Goal: Task Accomplishment & Management: Use online tool/utility

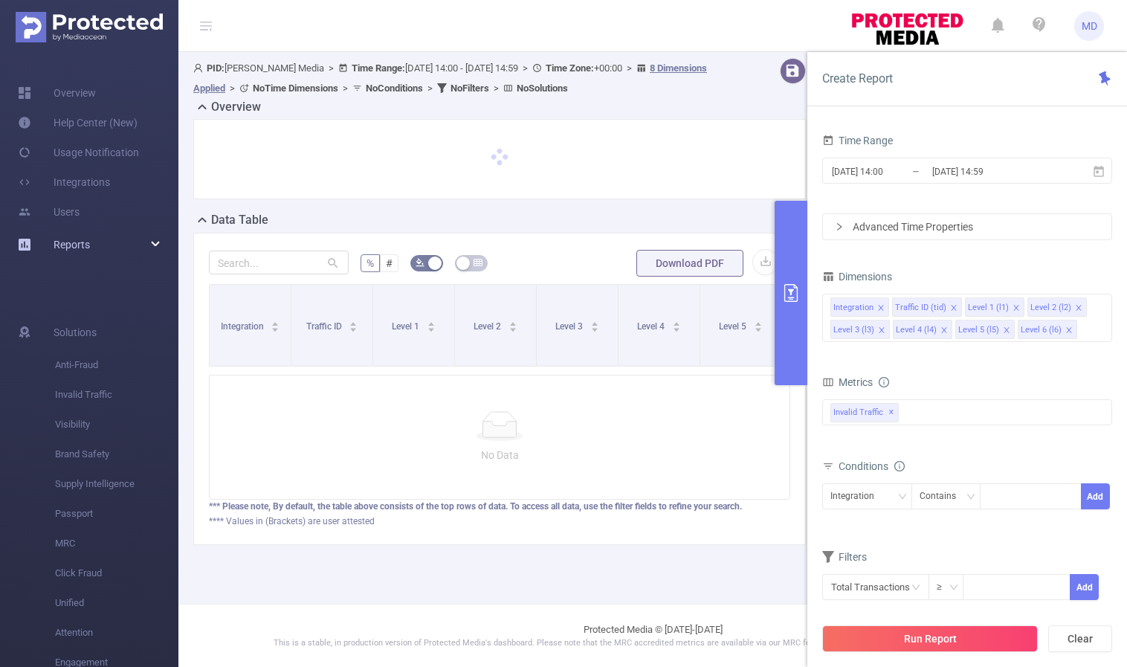
click at [151, 243] on div "Reports" at bounding box center [89, 245] width 178 height 30
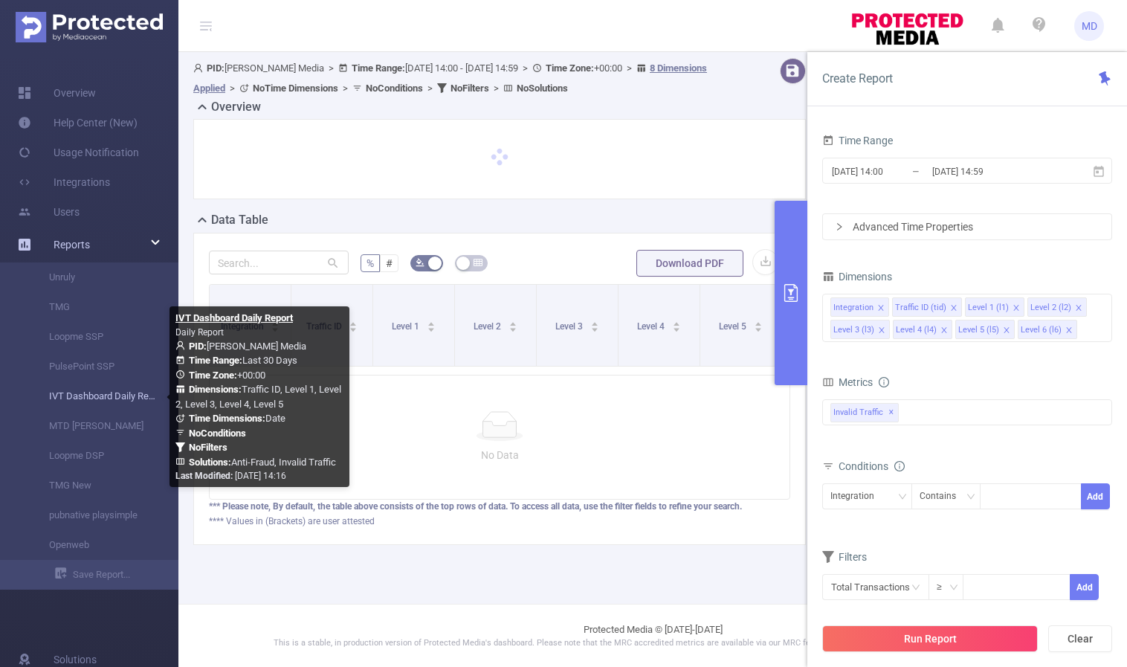
click at [105, 403] on link "IVT Dashboard Daily Report" at bounding box center [95, 396] width 131 height 30
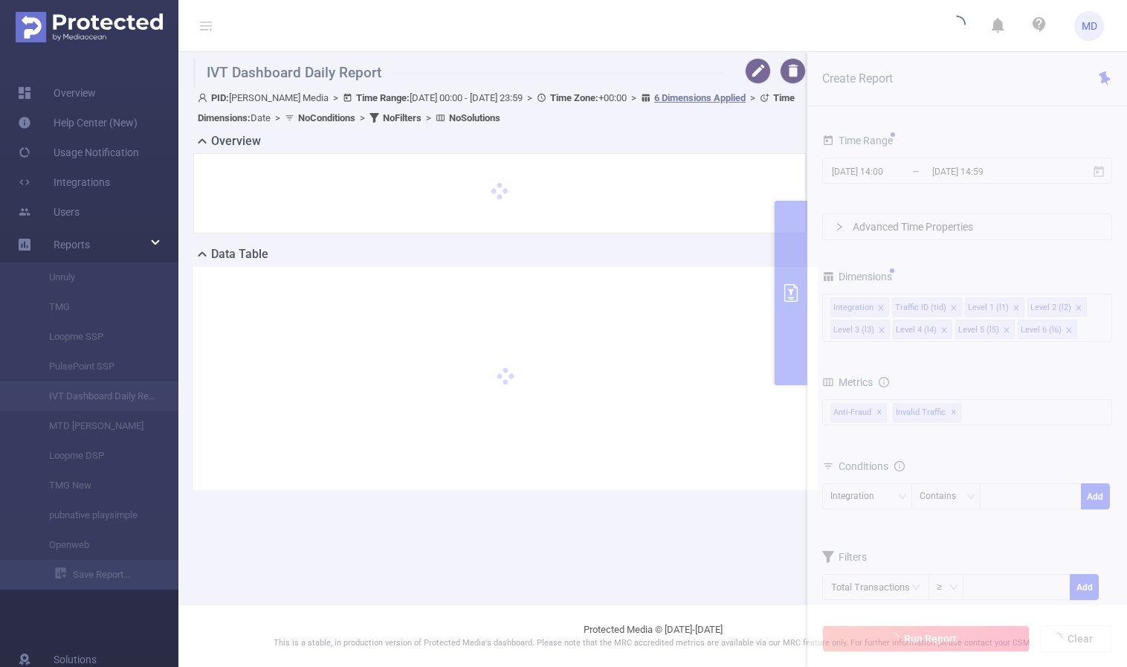
type input "[DATE] 00:00"
type input "[DATE] 23:59"
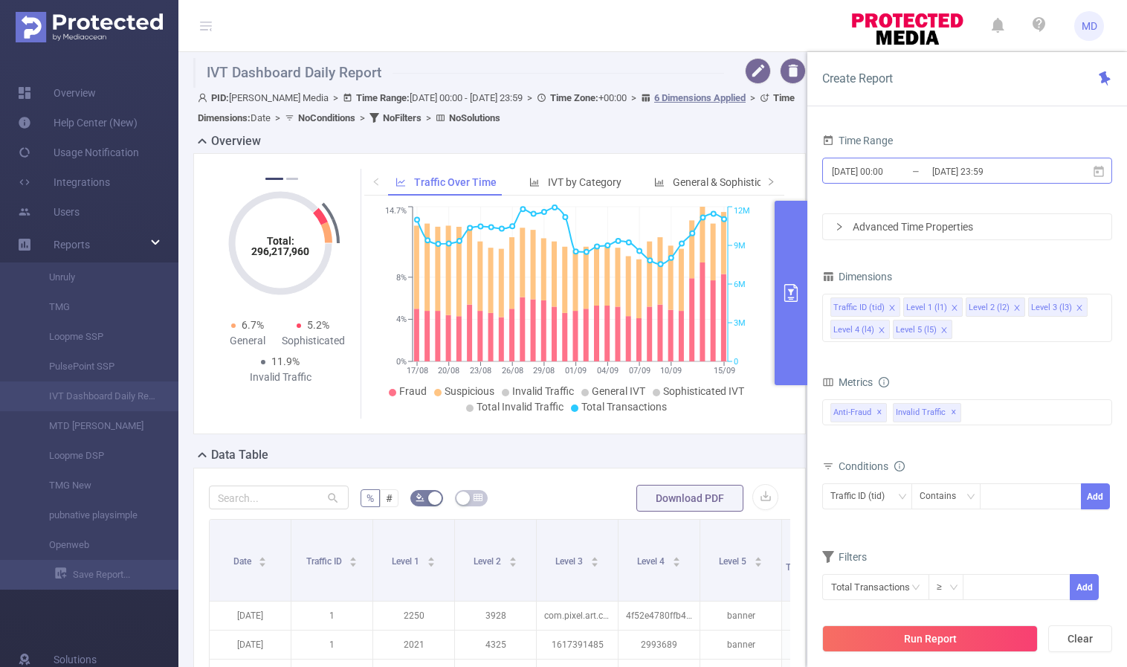
click at [957, 172] on input "[DATE] 23:59" at bounding box center [991, 171] width 120 height 20
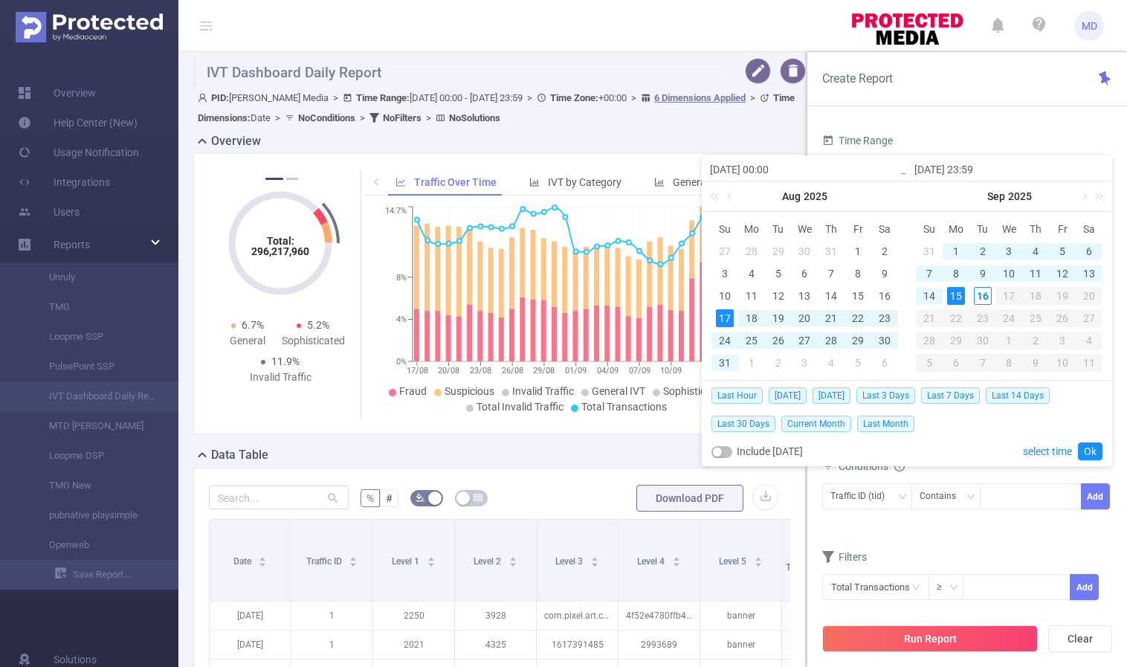
click at [960, 294] on div "15" at bounding box center [956, 296] width 18 height 18
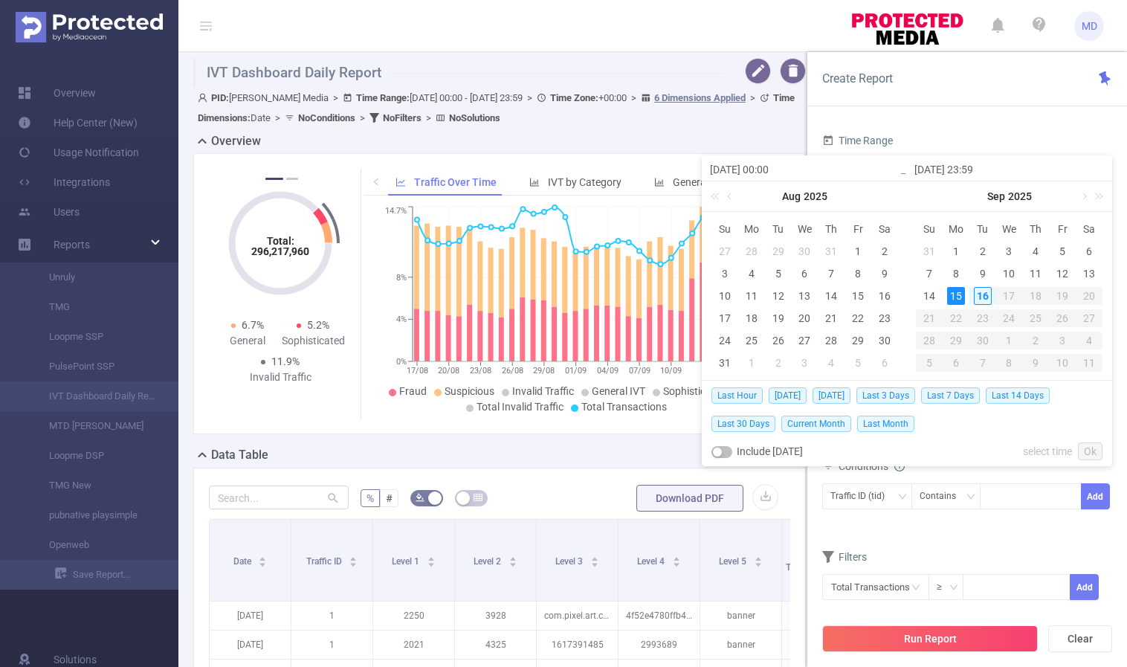
click at [960, 294] on div "15" at bounding box center [956, 296] width 18 height 18
type input "[DATE] 00:00"
click at [1093, 449] on link "Ok" at bounding box center [1090, 451] width 25 height 18
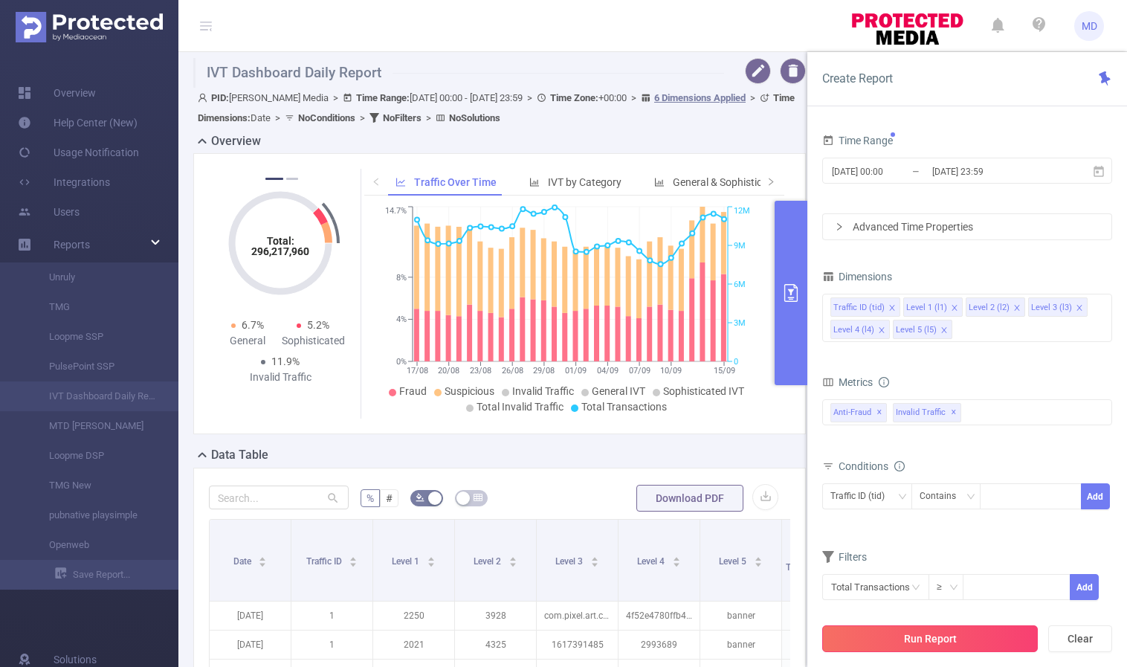
click at [936, 639] on button "Run Report" at bounding box center [930, 638] width 216 height 27
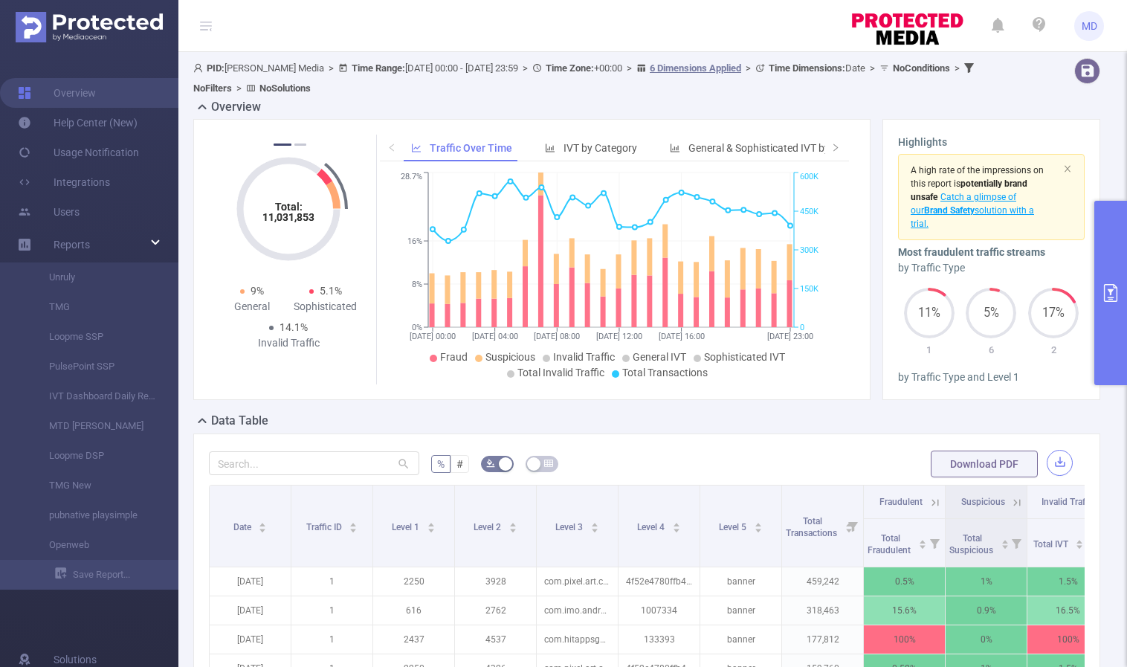
click at [1057, 460] on button "button" at bounding box center [1060, 463] width 26 height 26
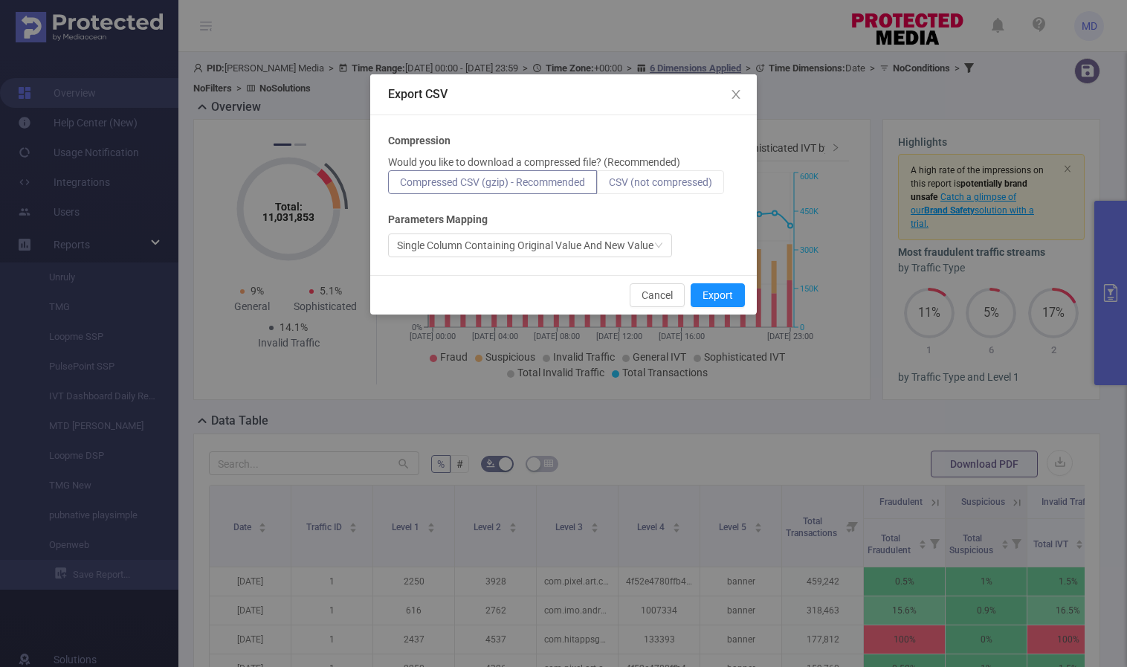
click at [700, 185] on span "CSV (not compressed)" at bounding box center [660, 182] width 103 height 12
click at [609, 186] on input "CSV (not compressed)" at bounding box center [609, 186] width 0 height 0
click at [727, 300] on button "Export" at bounding box center [718, 295] width 54 height 24
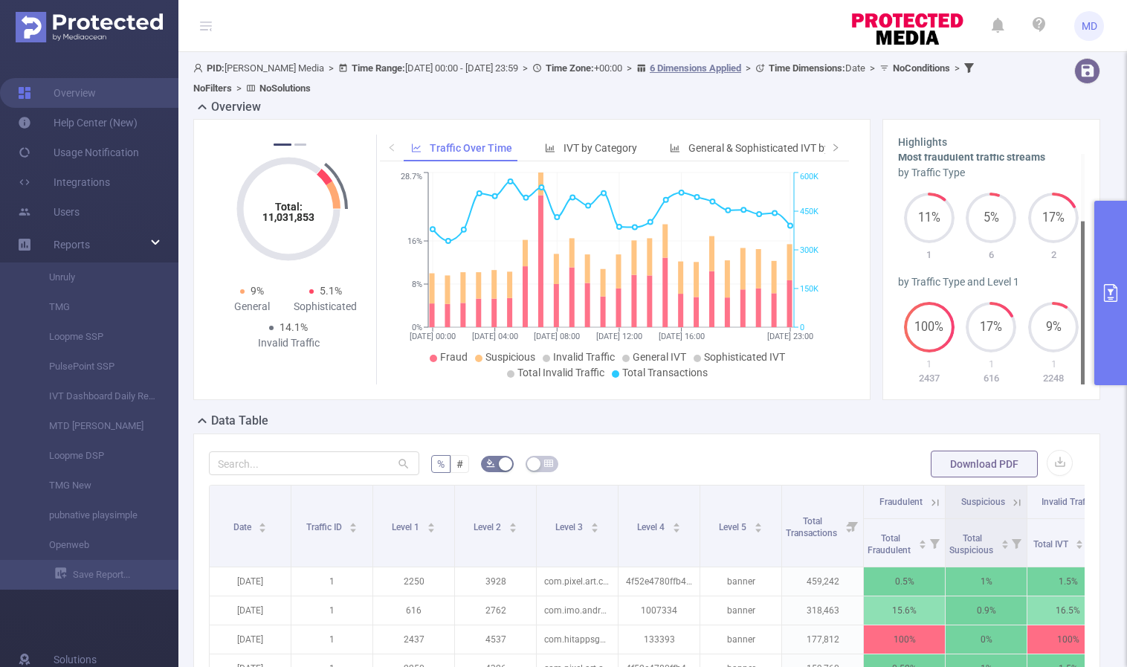
scroll to position [199, 0]
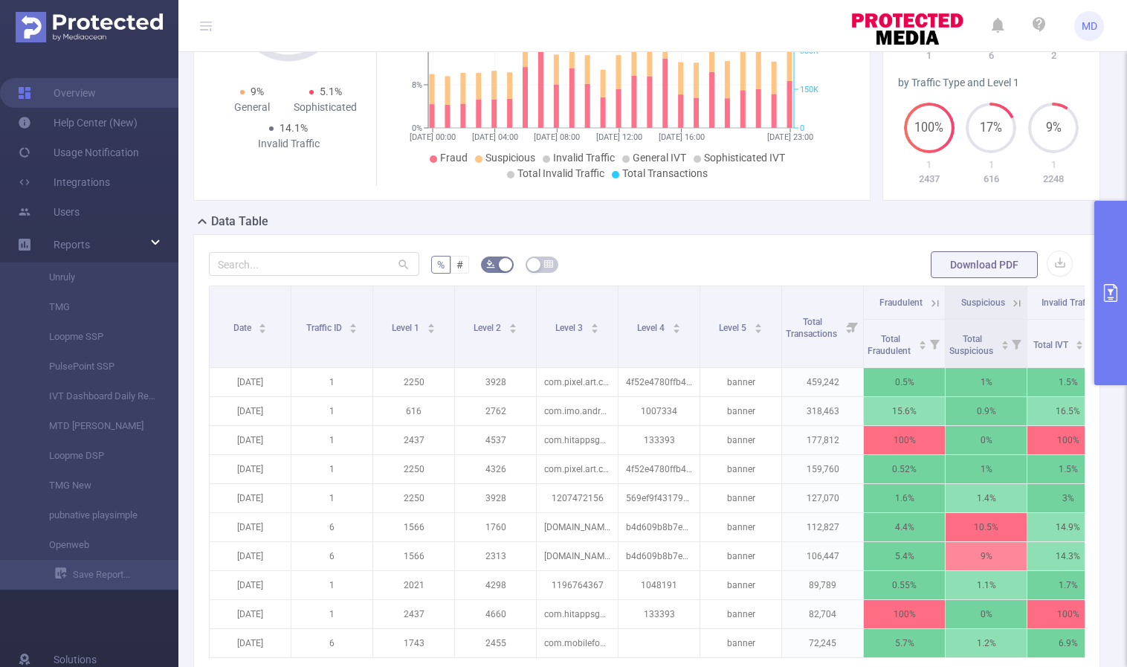
click at [1106, 291] on icon "primary" at bounding box center [1111, 293] width 18 height 18
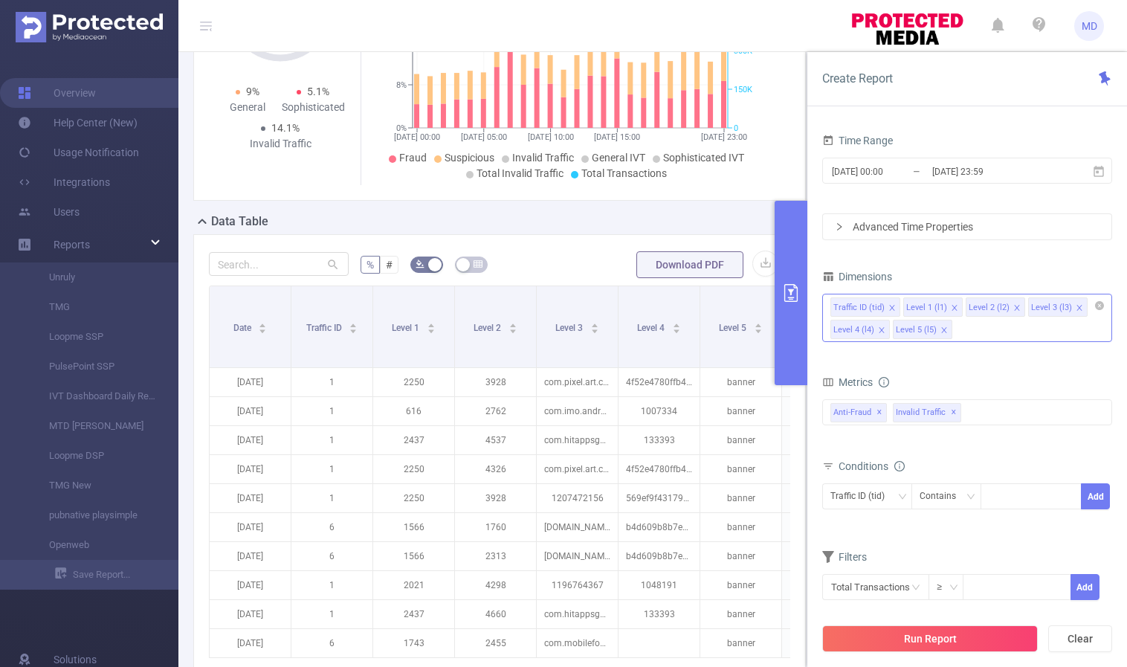
click at [940, 329] on icon "icon: close" at bounding box center [943, 329] width 7 height 7
click at [1013, 306] on icon "icon: close" at bounding box center [1016, 307] width 7 height 7
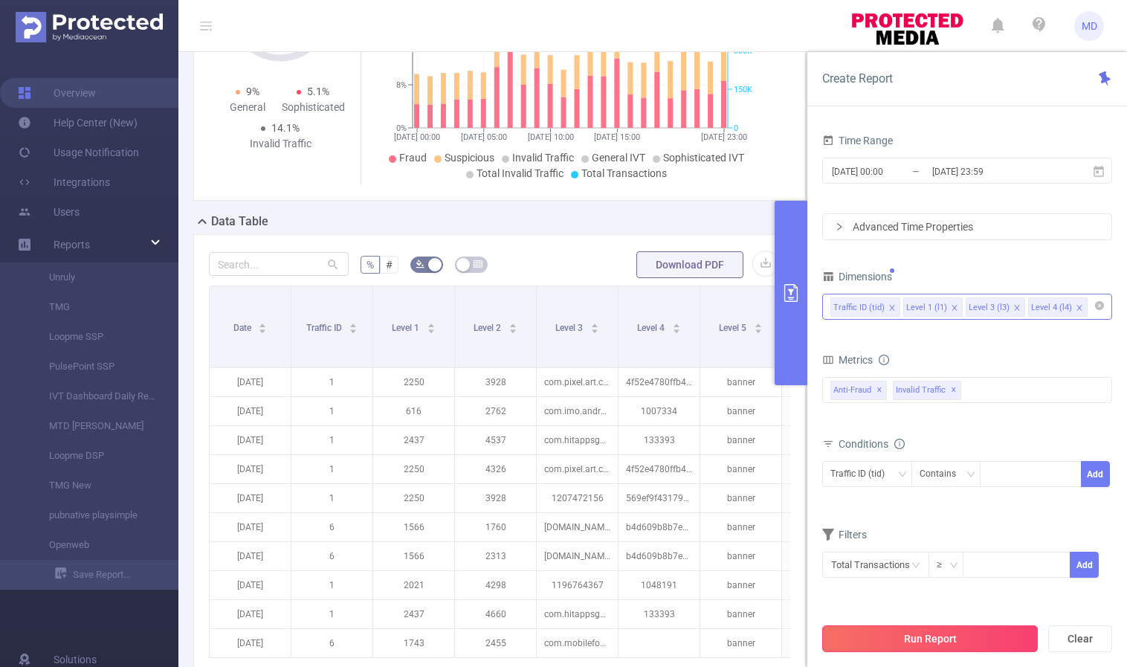
click at [895, 637] on button "Run Report" at bounding box center [930, 638] width 216 height 27
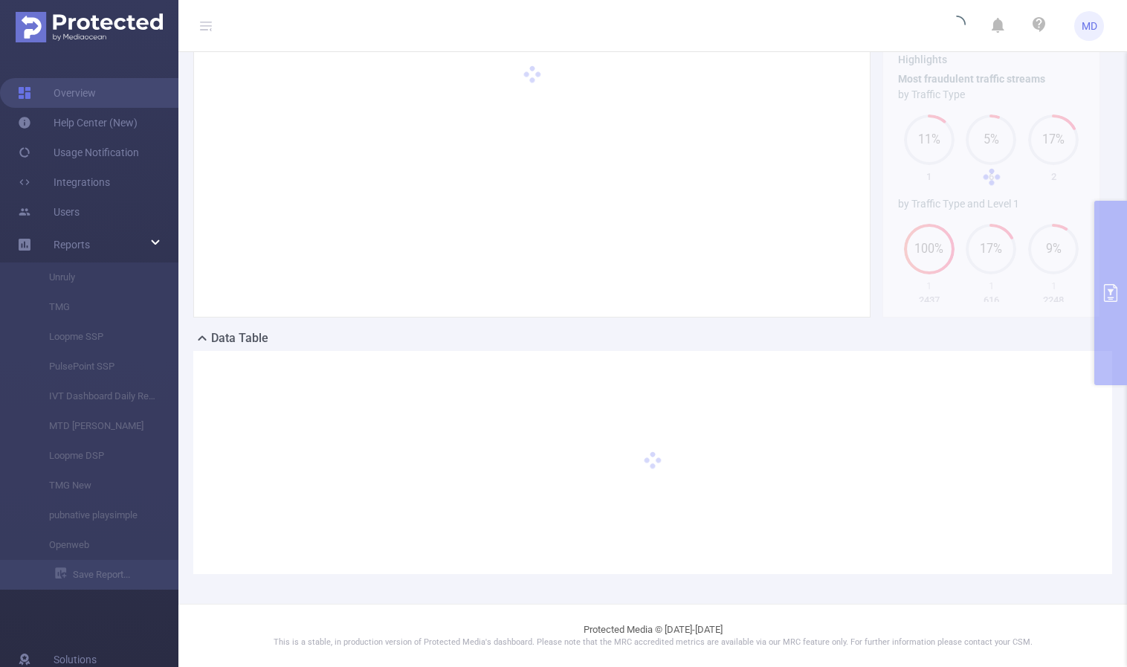
scroll to position [82, 0]
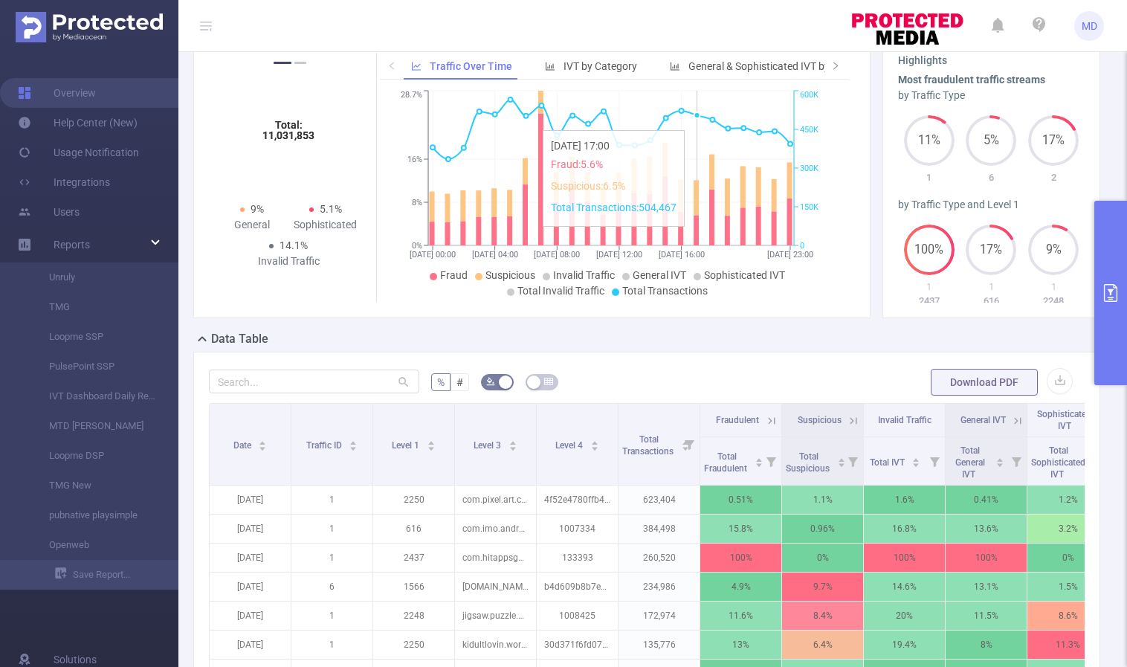
scroll to position [337, 0]
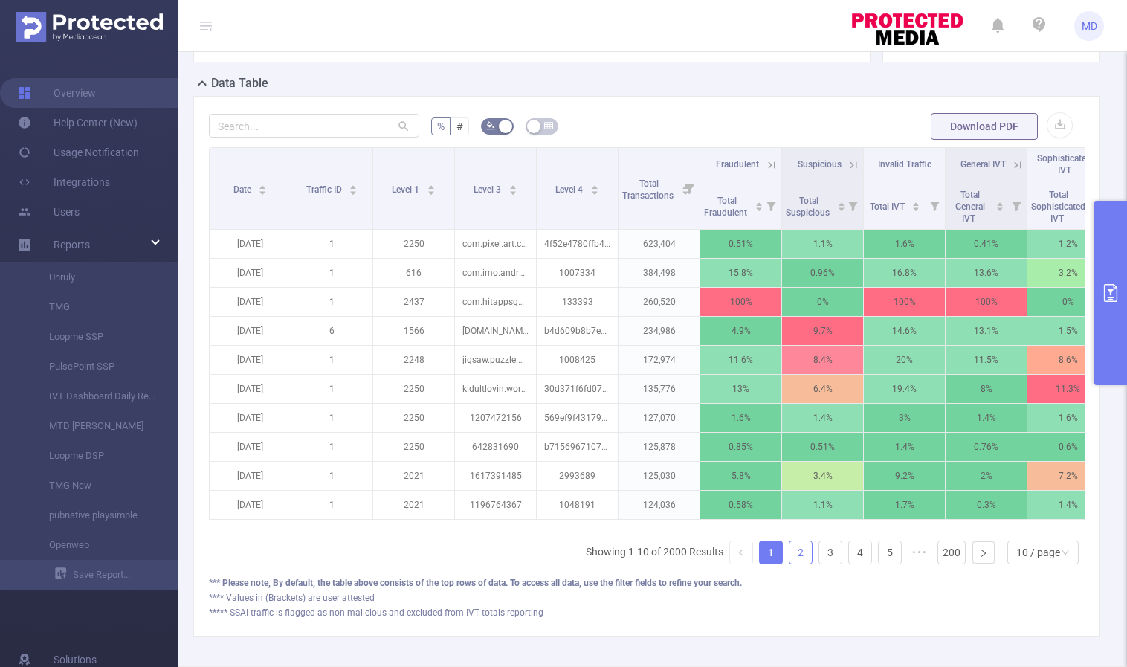
click at [793, 563] on link "2" at bounding box center [800, 552] width 22 height 22
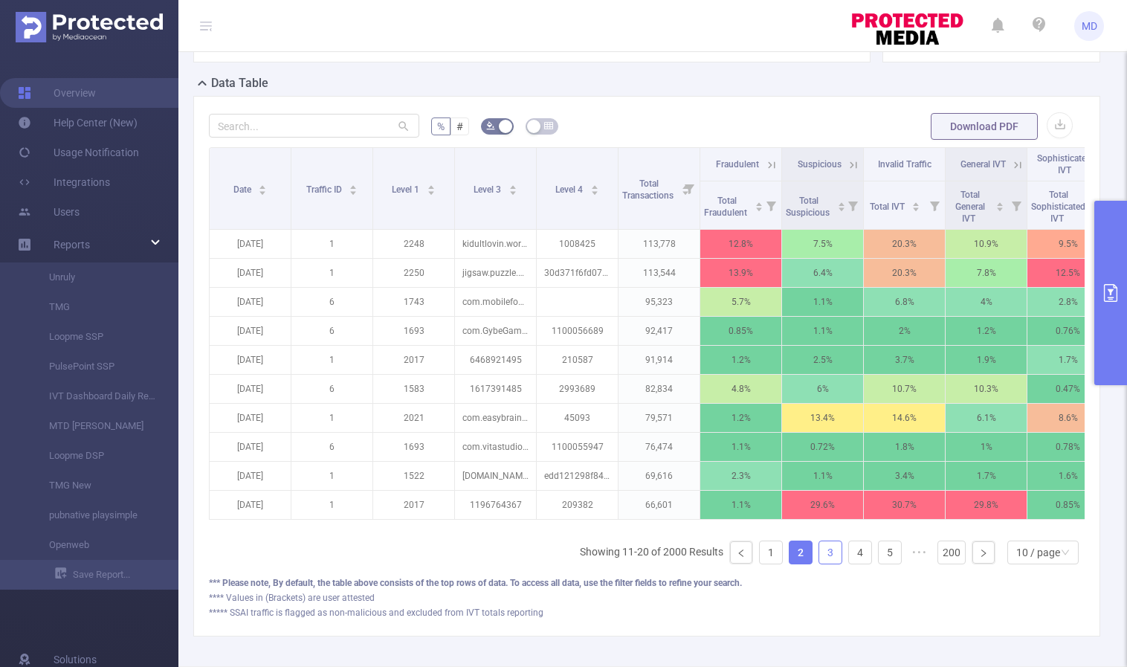
click at [819, 561] on link "3" at bounding box center [830, 552] width 22 height 22
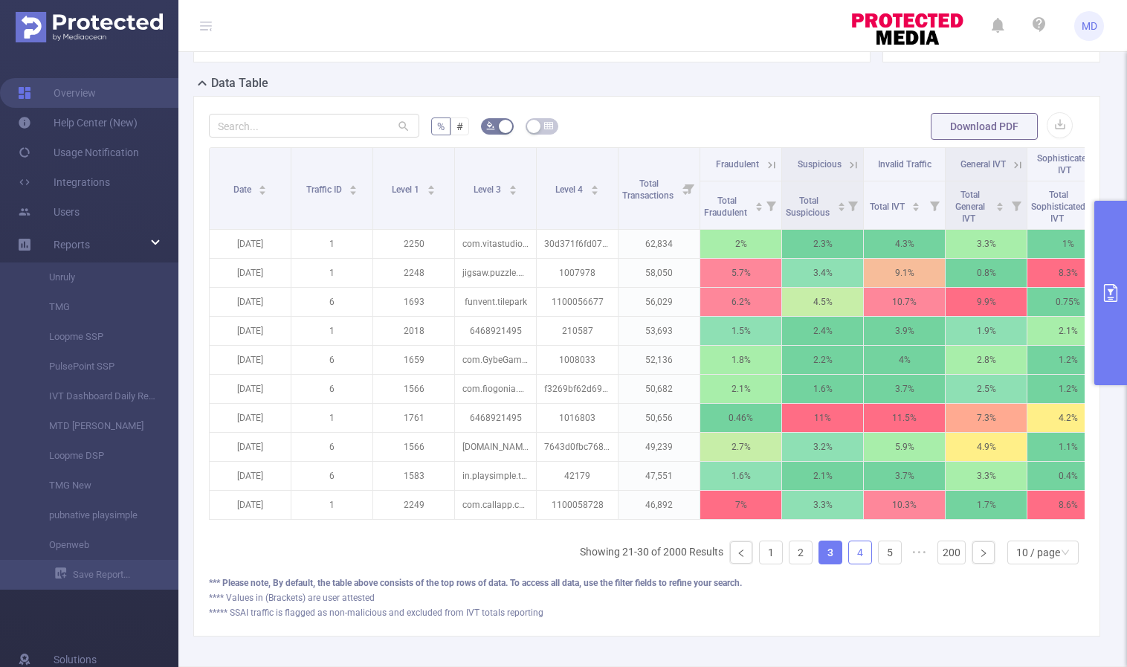
click at [849, 563] on link "4" at bounding box center [860, 552] width 22 height 22
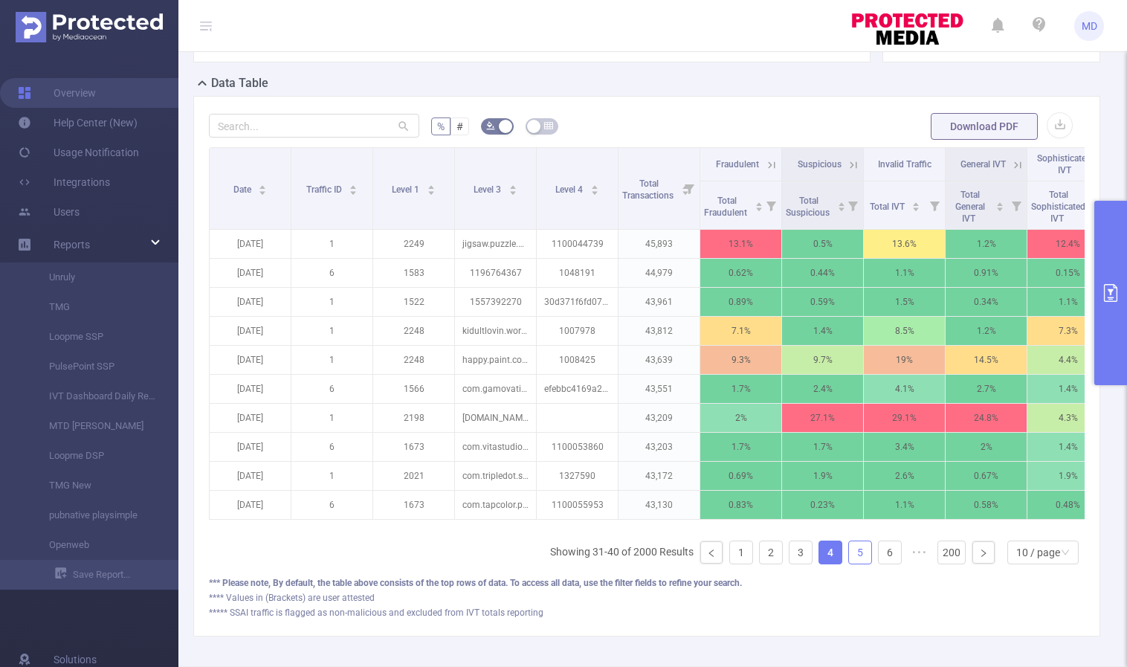
click at [854, 563] on link "5" at bounding box center [860, 552] width 22 height 22
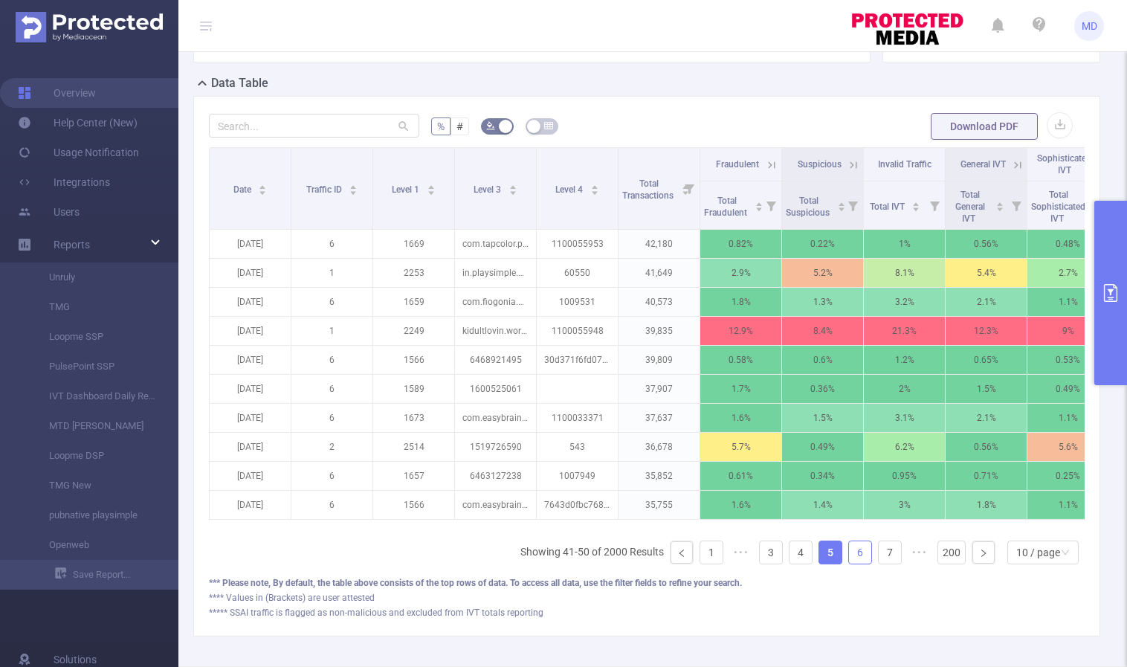
click at [853, 563] on link "6" at bounding box center [860, 552] width 22 height 22
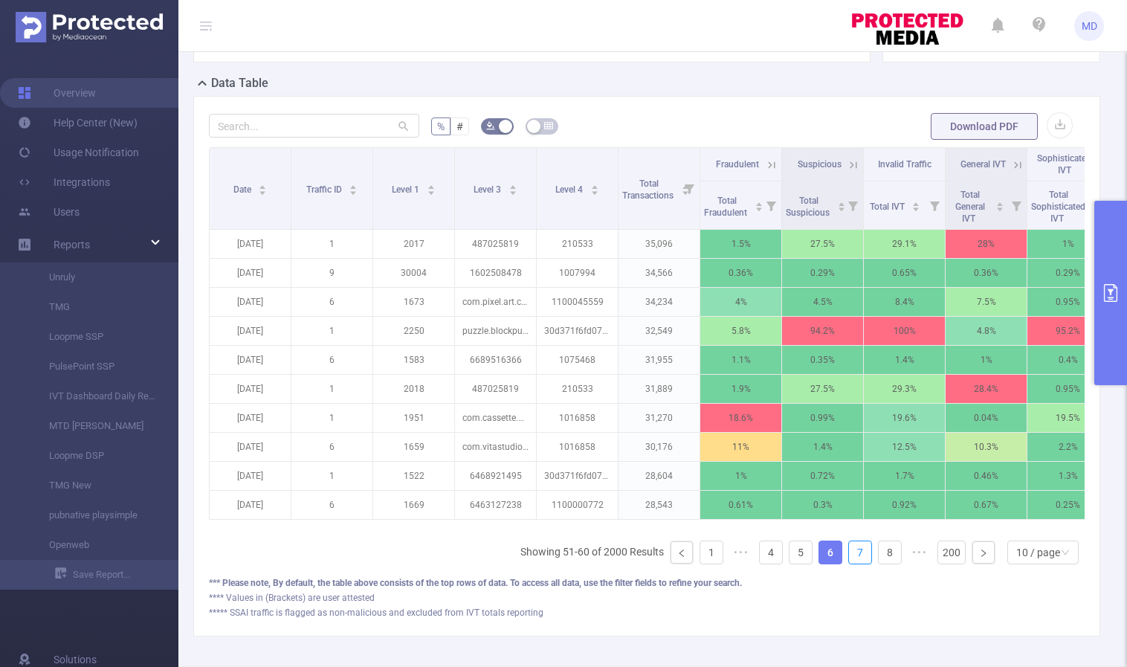
click at [853, 563] on link "7" at bounding box center [860, 552] width 22 height 22
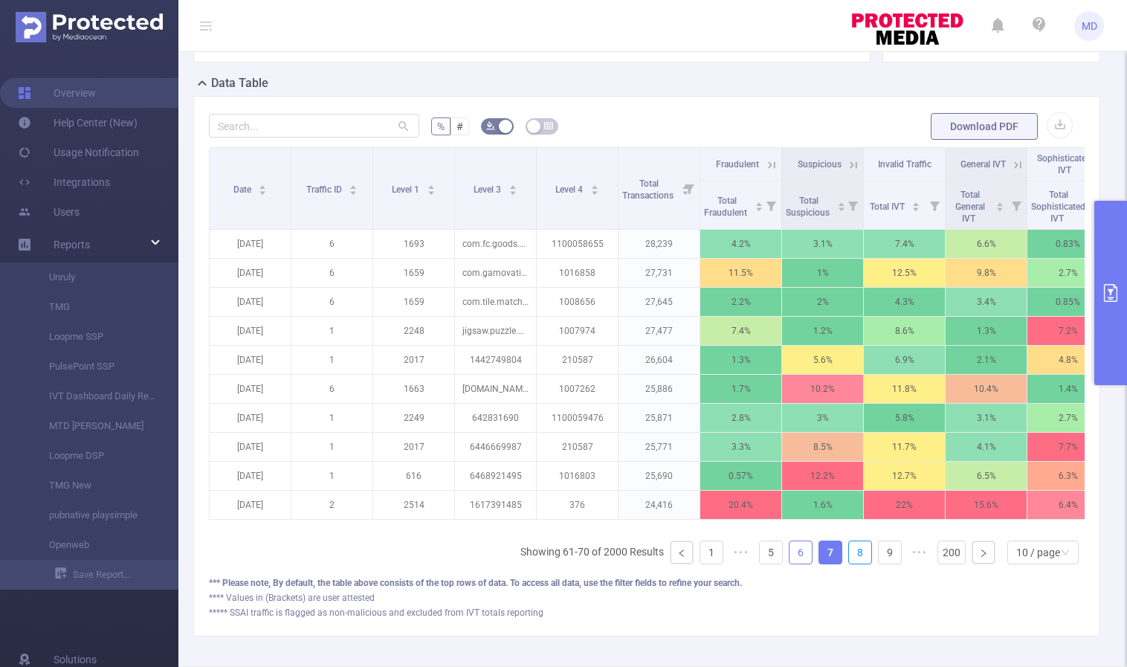
click at [853, 563] on link "8" at bounding box center [860, 552] width 22 height 22
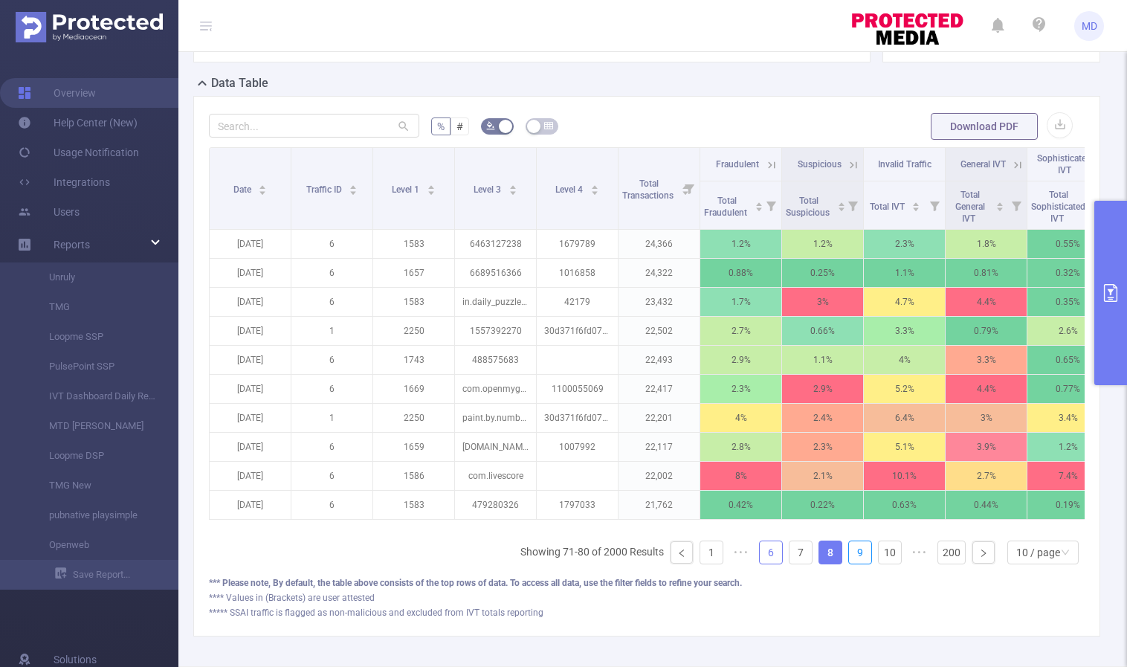
click at [853, 563] on link "9" at bounding box center [860, 552] width 22 height 22
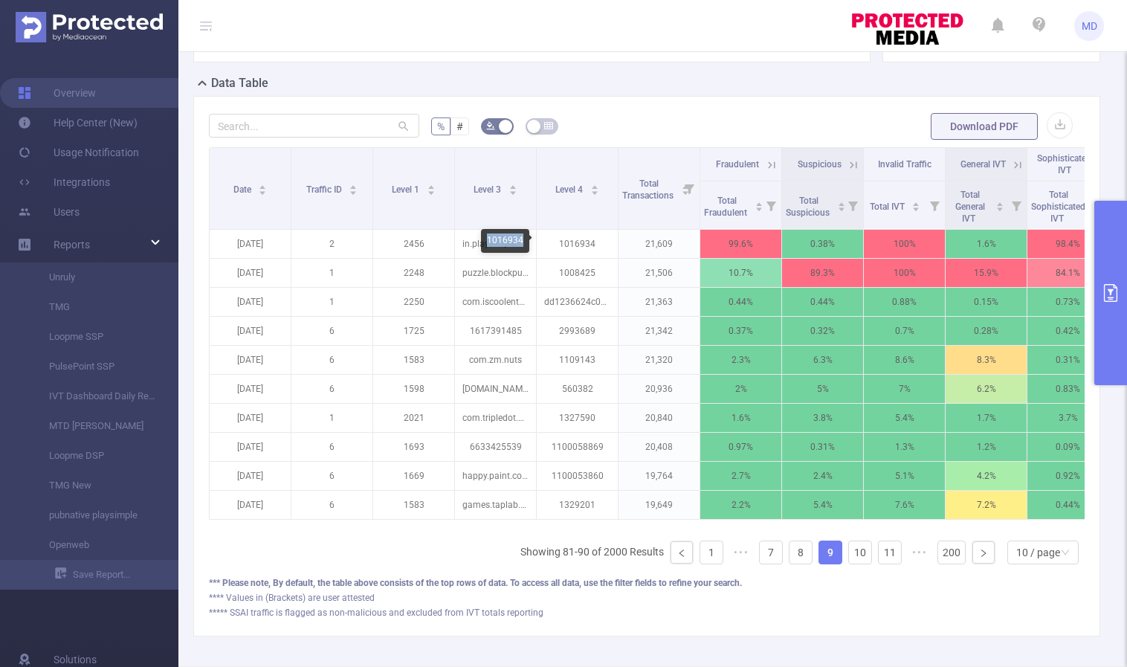
drag, startPoint x: 488, startPoint y: 236, endPoint x: 521, endPoint y: 242, distance: 34.1
click at [521, 242] on div "1016934" at bounding box center [505, 241] width 48 height 24
click at [849, 563] on link "10" at bounding box center [860, 552] width 22 height 22
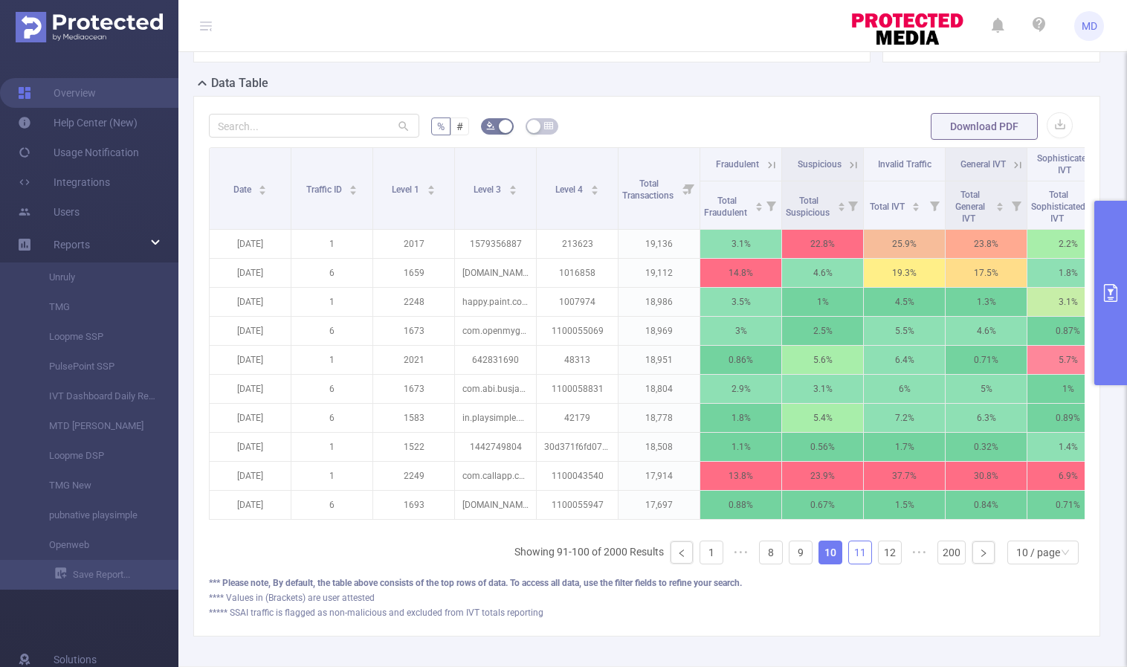
click at [852, 563] on link "11" at bounding box center [860, 552] width 22 height 22
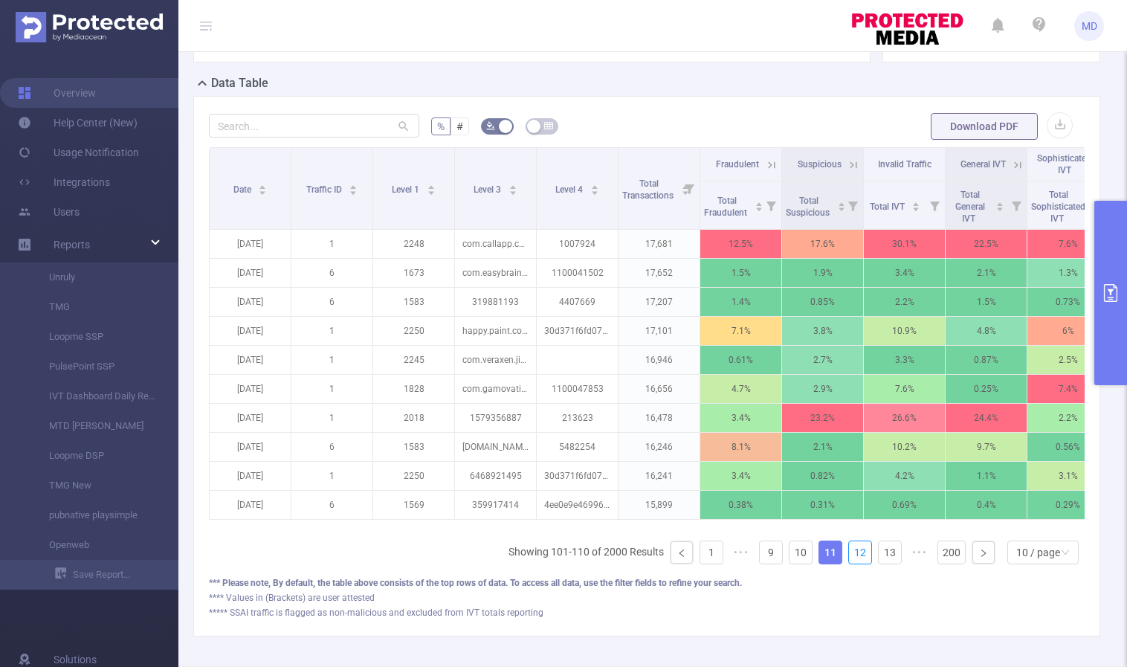
click at [852, 563] on link "12" at bounding box center [860, 552] width 22 height 22
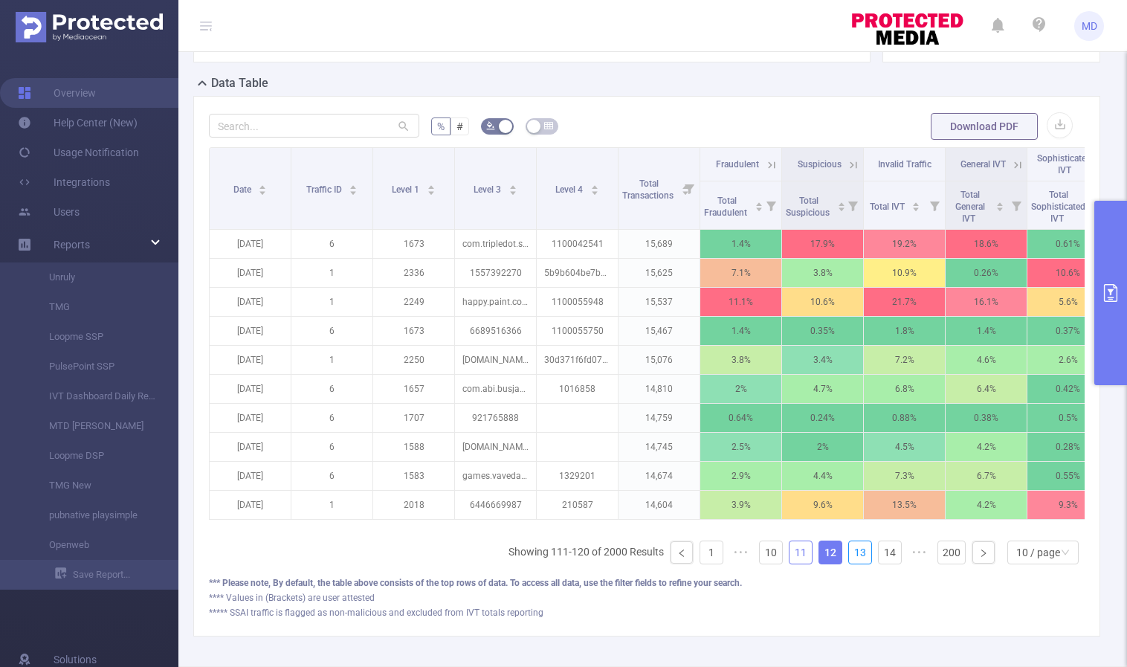
click at [852, 563] on link "13" at bounding box center [860, 552] width 22 height 22
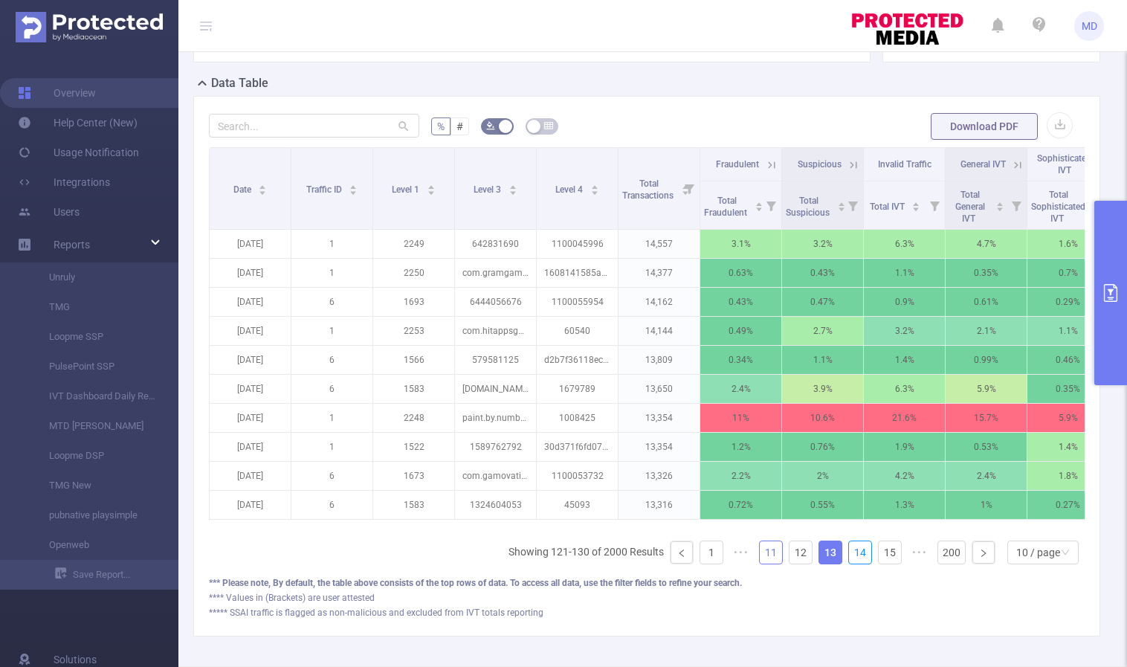
click at [852, 563] on link "14" at bounding box center [860, 552] width 22 height 22
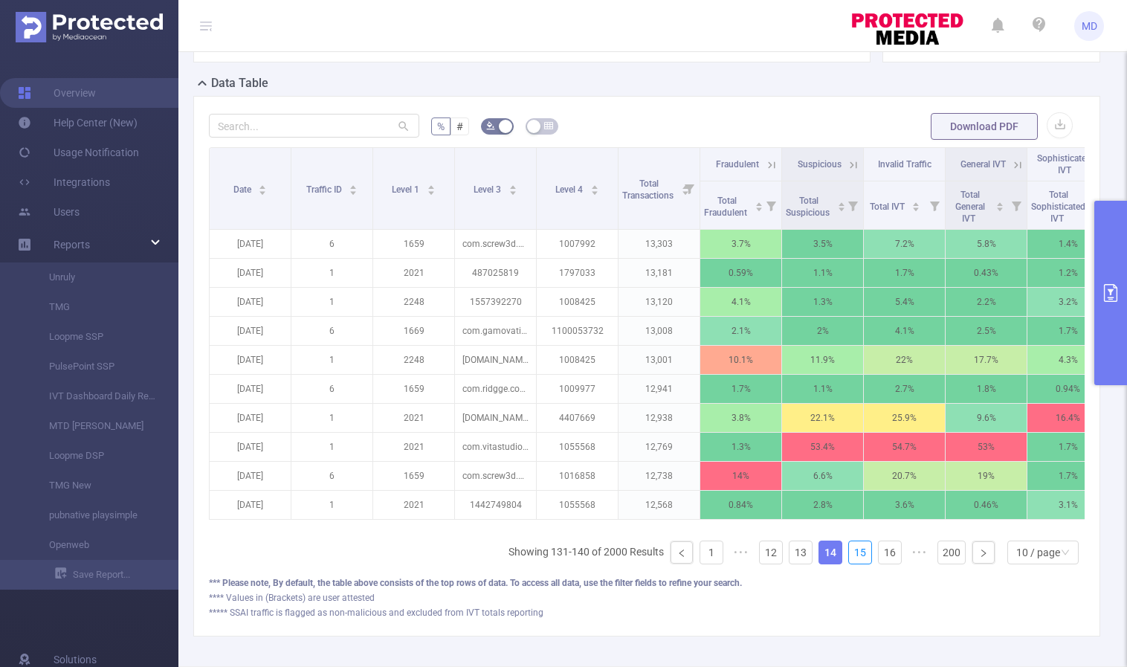
click at [852, 563] on link "15" at bounding box center [860, 552] width 22 height 22
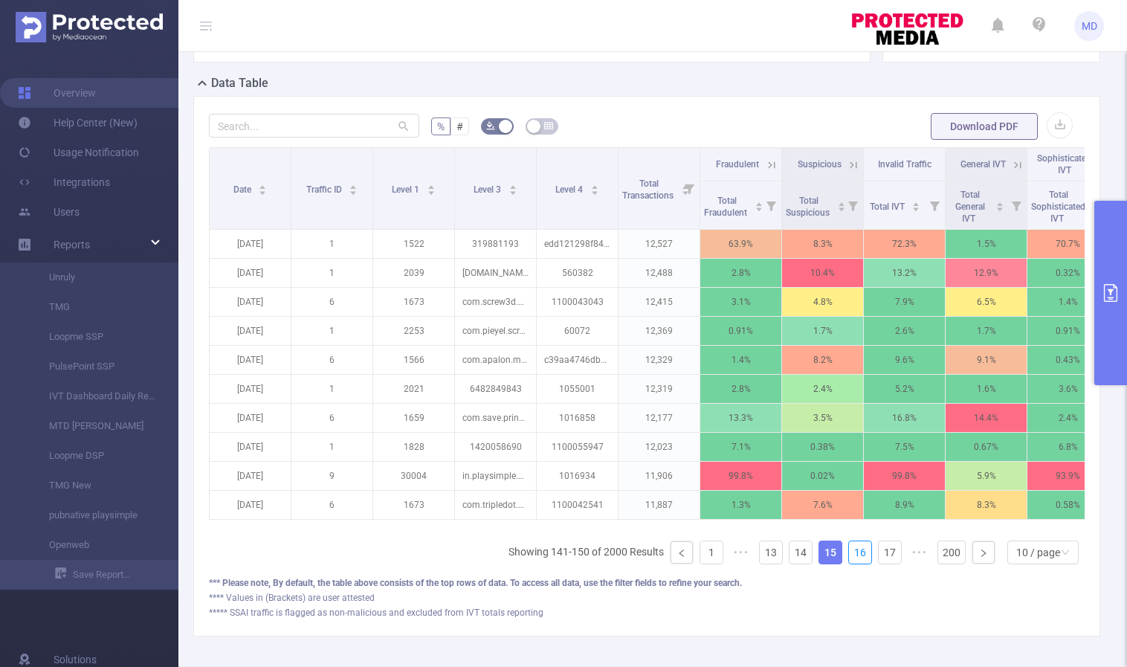
click at [852, 563] on link "16" at bounding box center [860, 552] width 22 height 22
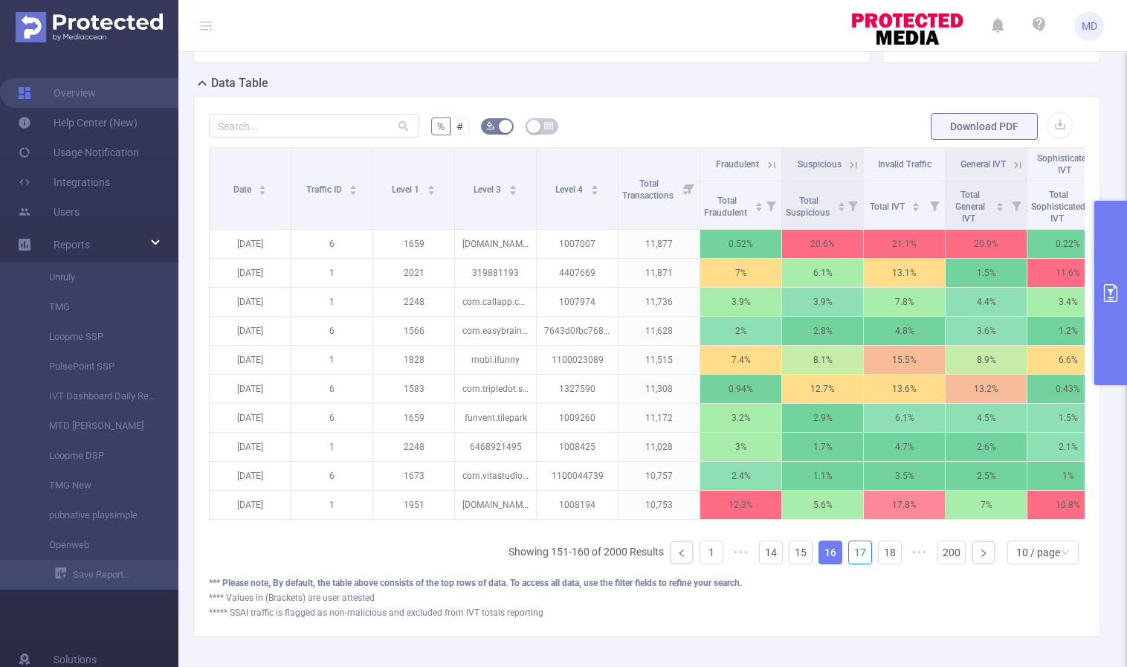
click at [852, 563] on link "17" at bounding box center [860, 552] width 22 height 22
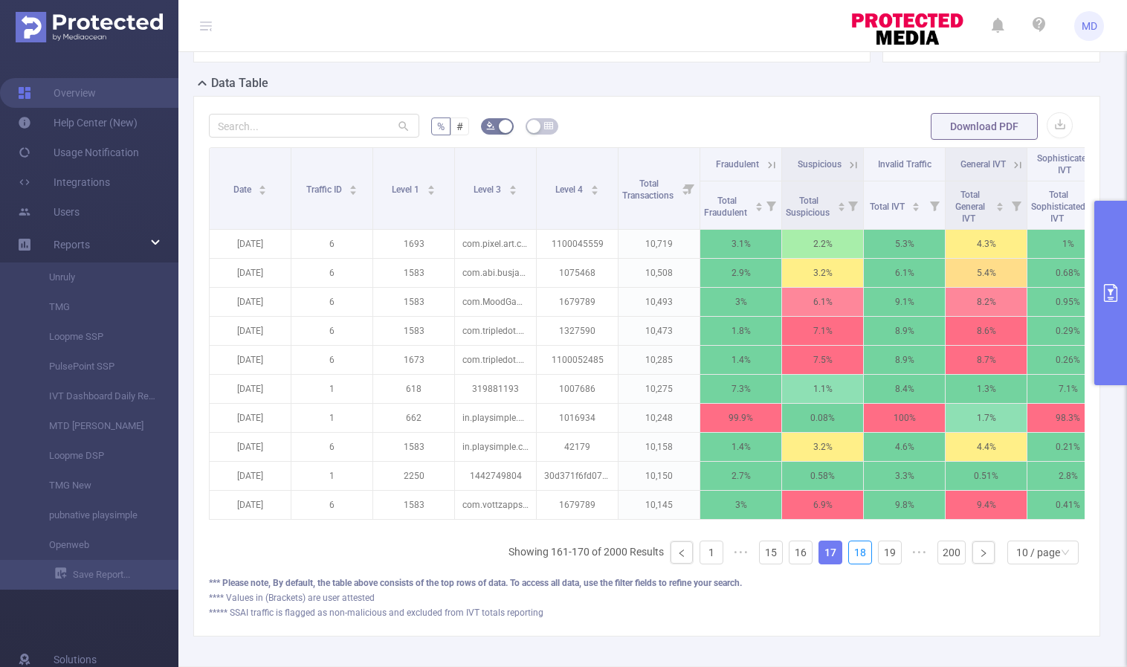
click at [852, 563] on link "18" at bounding box center [860, 552] width 22 height 22
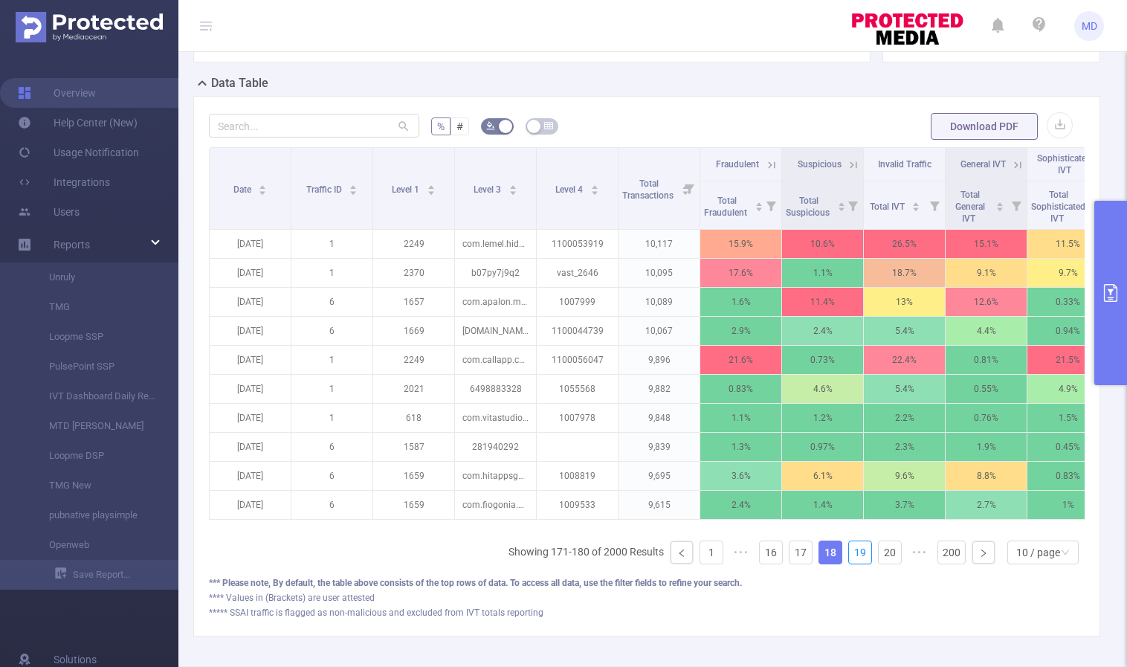
click at [852, 563] on link "19" at bounding box center [860, 552] width 22 height 22
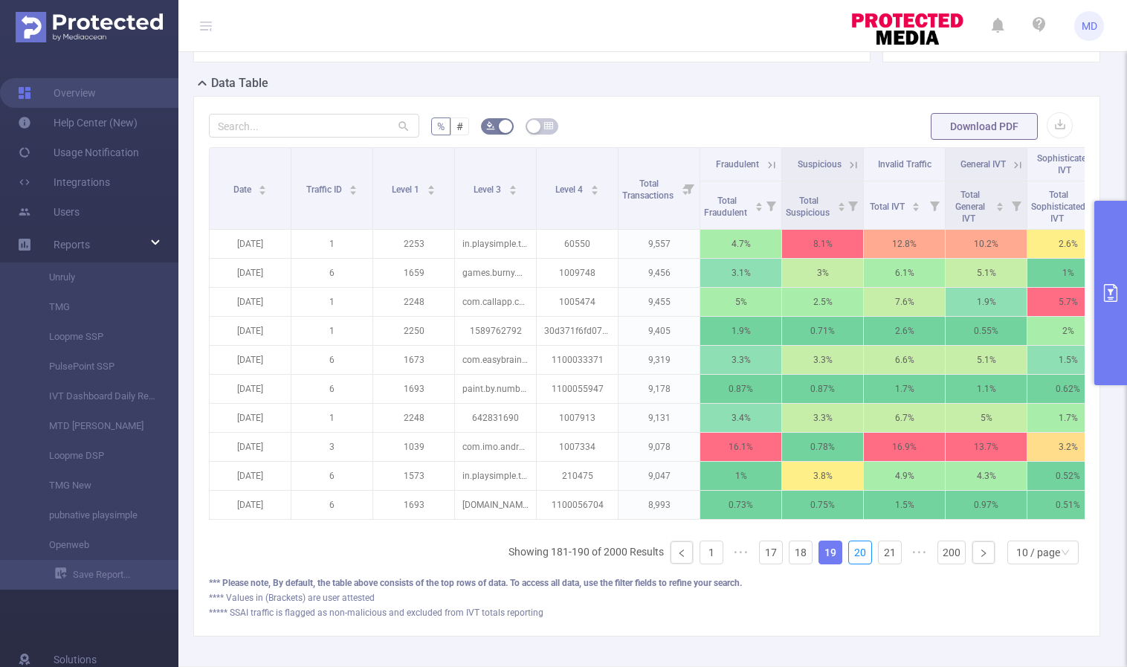
click at [852, 563] on link "20" at bounding box center [860, 552] width 22 height 22
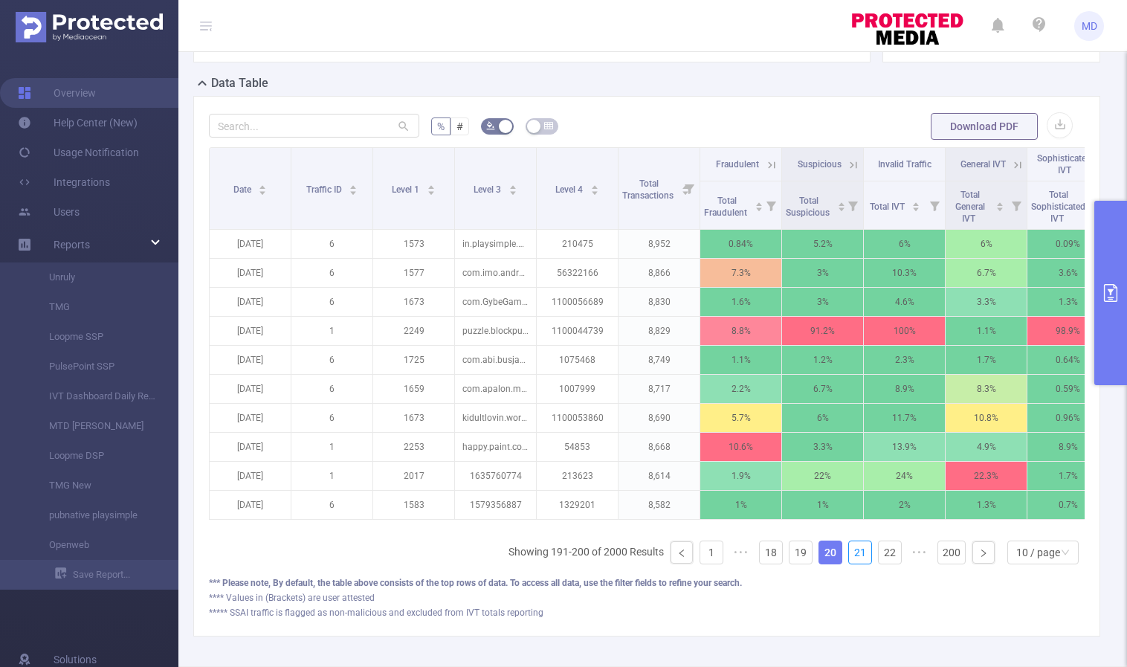
click at [852, 563] on link "21" at bounding box center [860, 552] width 22 height 22
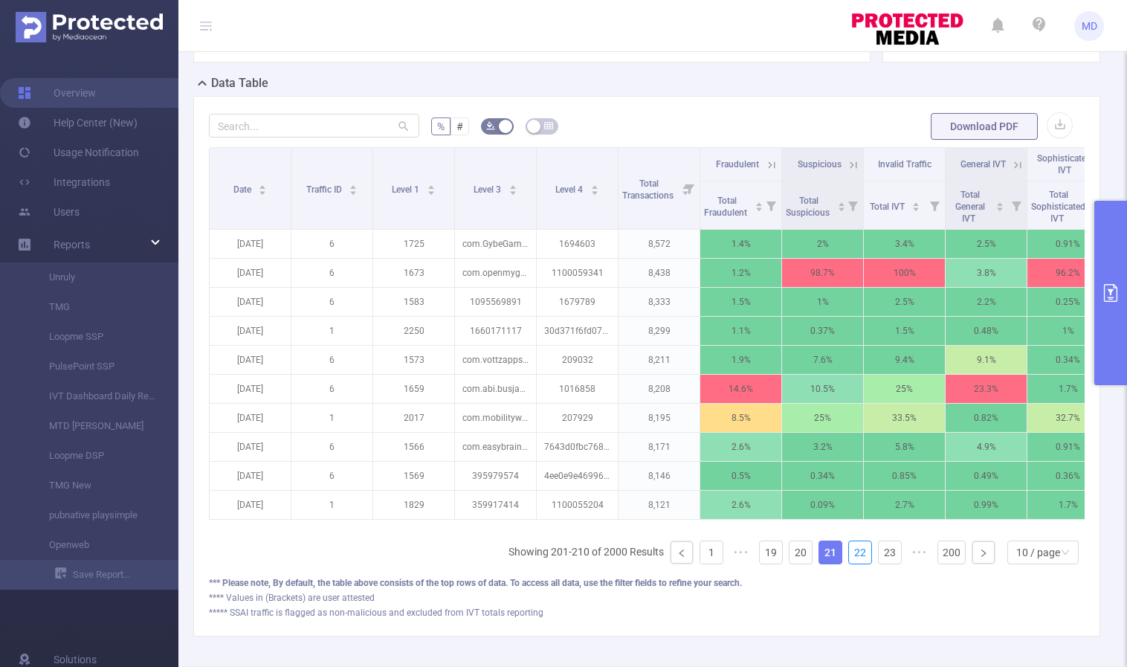
click at [852, 563] on link "22" at bounding box center [860, 552] width 22 height 22
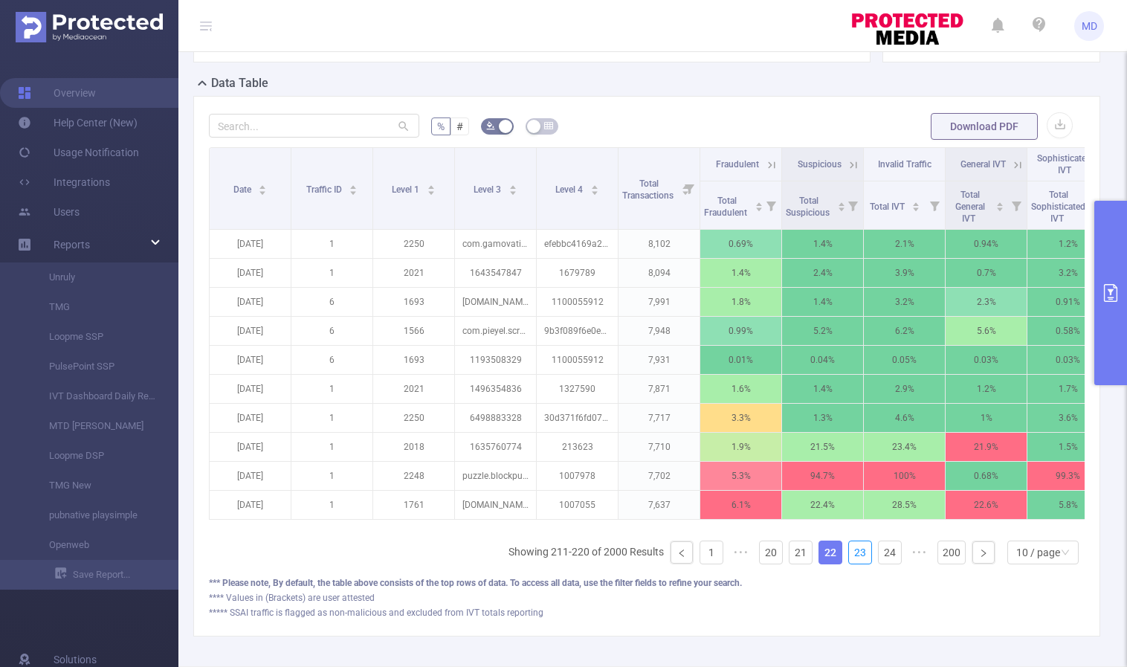
click at [852, 563] on link "23" at bounding box center [860, 552] width 22 height 22
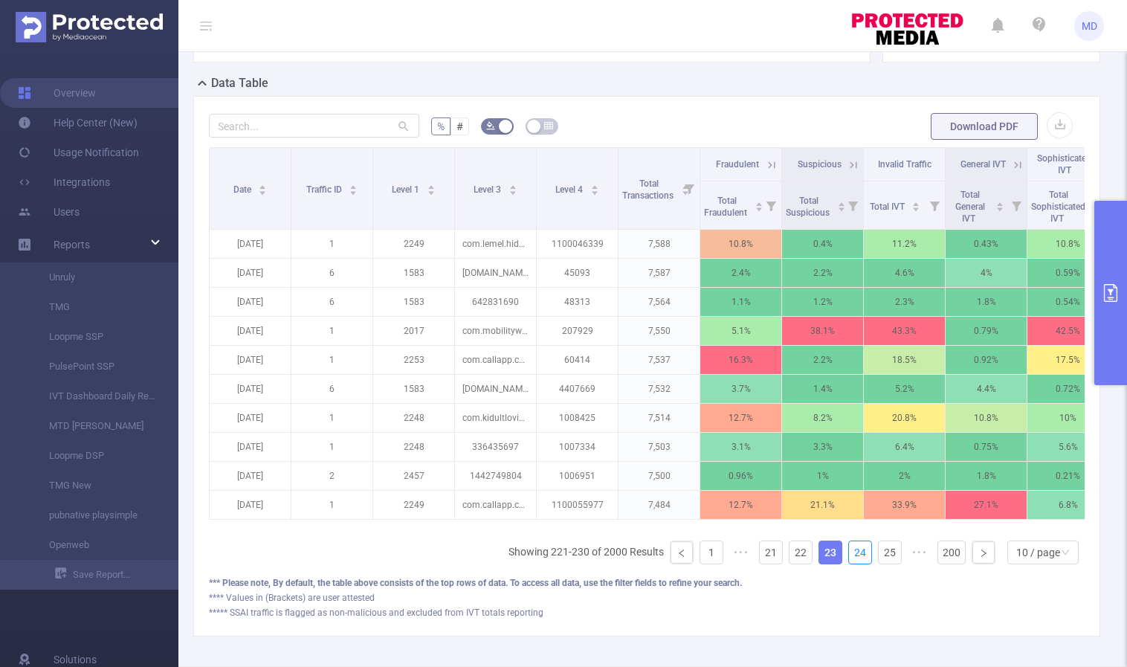
click at [852, 563] on link "24" at bounding box center [860, 552] width 22 height 22
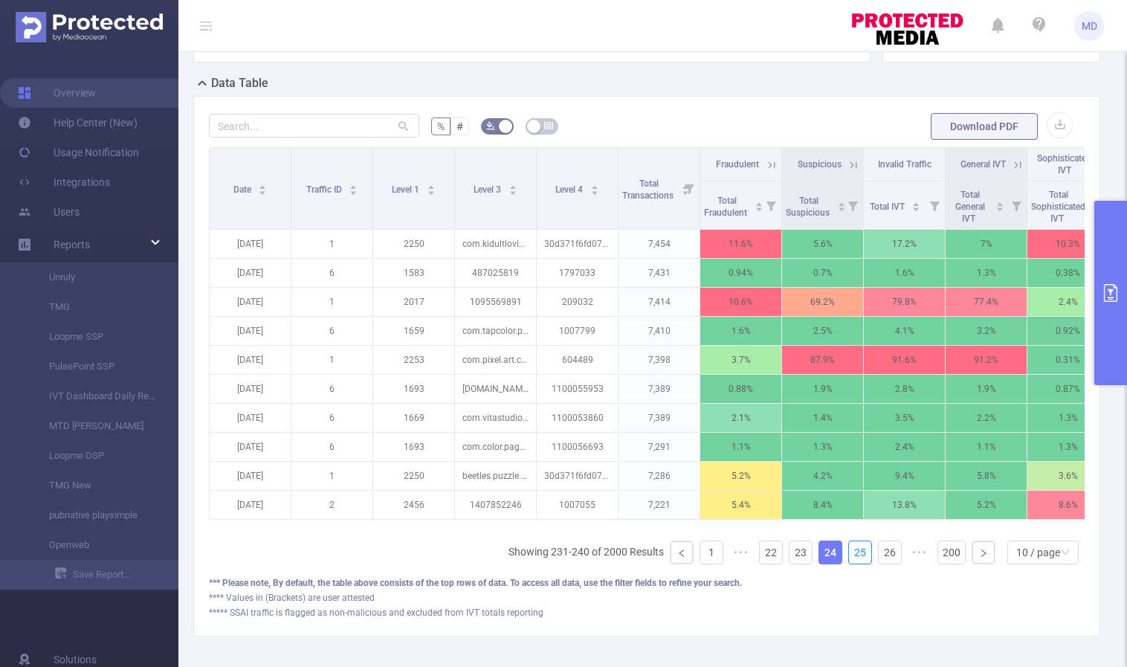
click at [852, 563] on link "25" at bounding box center [860, 552] width 22 height 22
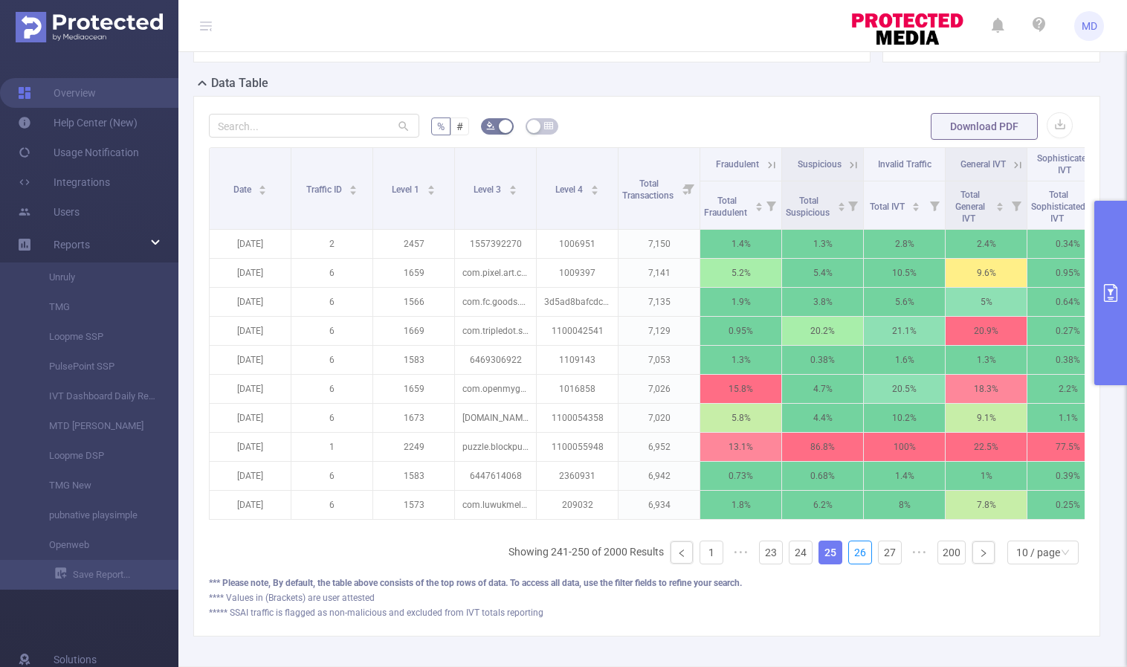
click at [852, 563] on link "26" at bounding box center [860, 552] width 22 height 22
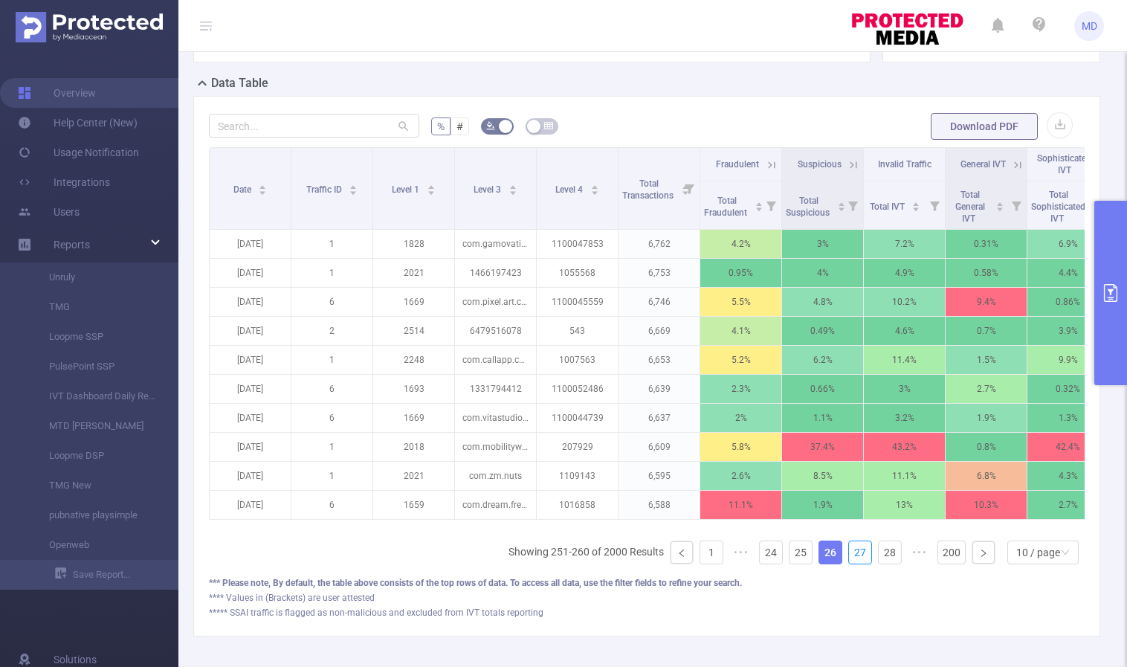
click at [852, 563] on link "27" at bounding box center [860, 552] width 22 height 22
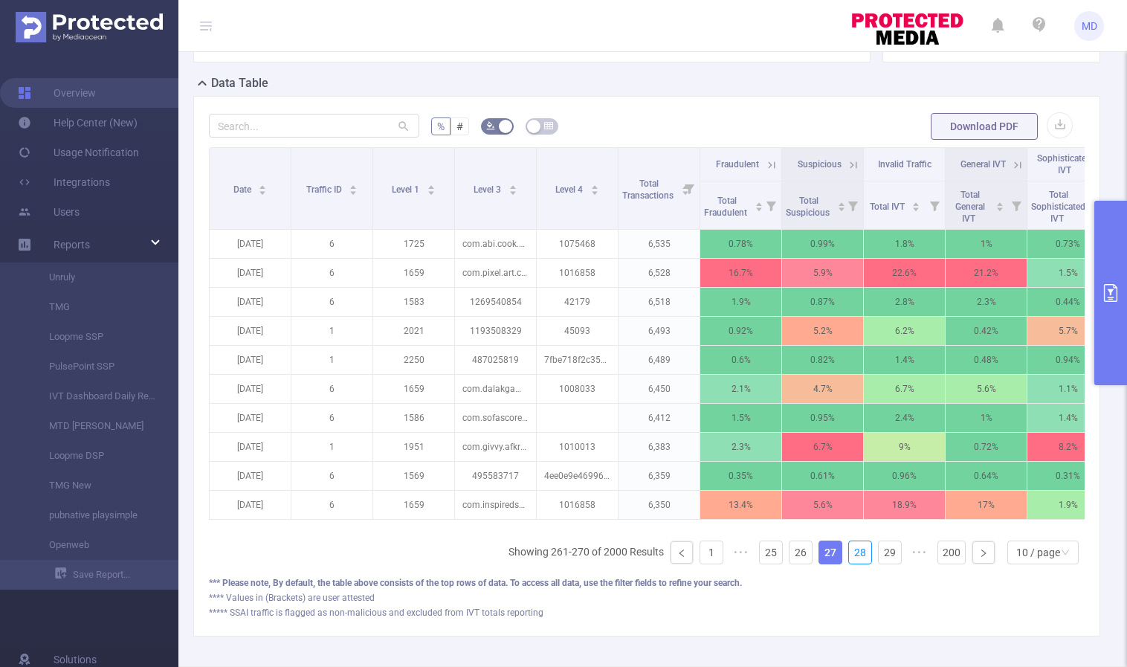
click at [852, 563] on link "28" at bounding box center [860, 552] width 22 height 22
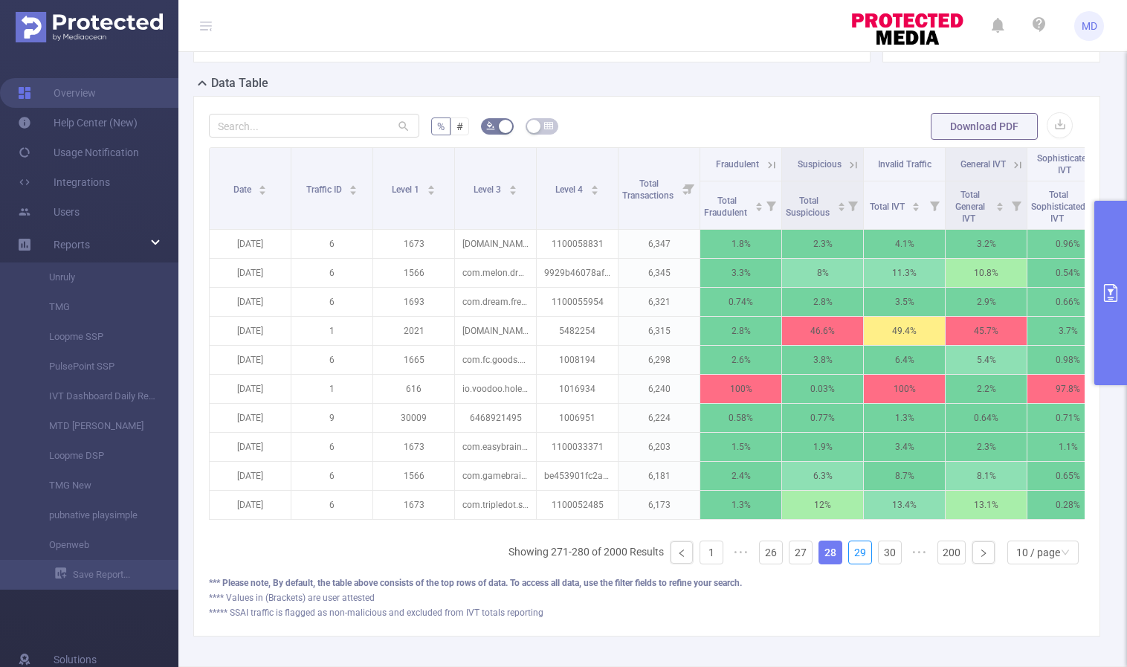
click at [852, 563] on link "29" at bounding box center [860, 552] width 22 height 22
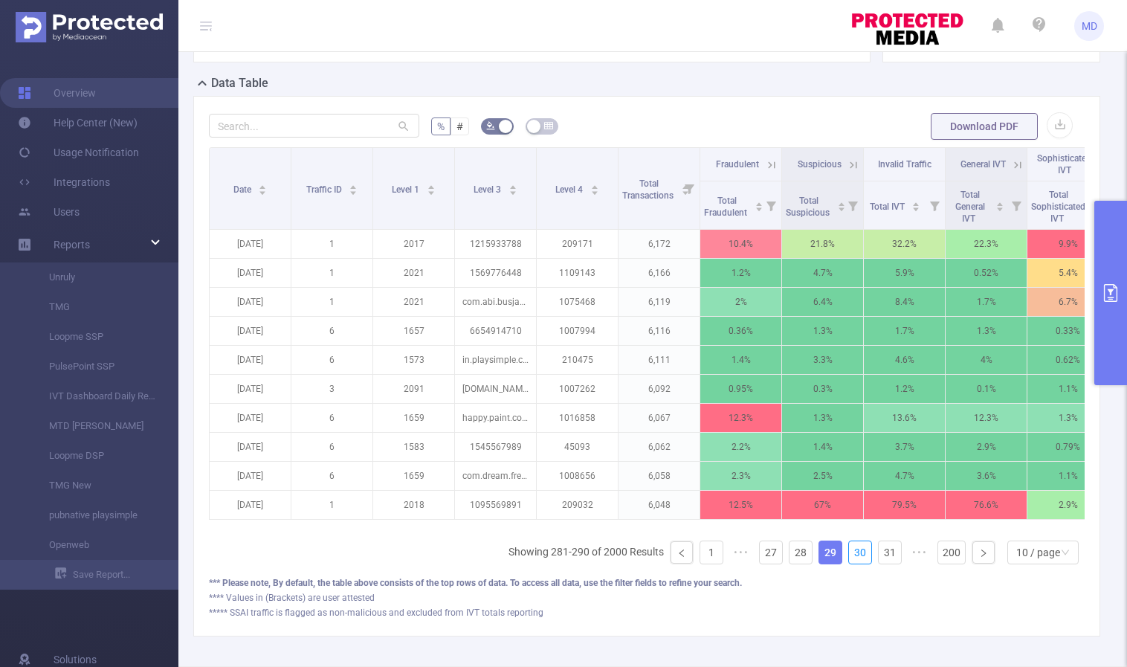
click at [852, 563] on link "30" at bounding box center [860, 552] width 22 height 22
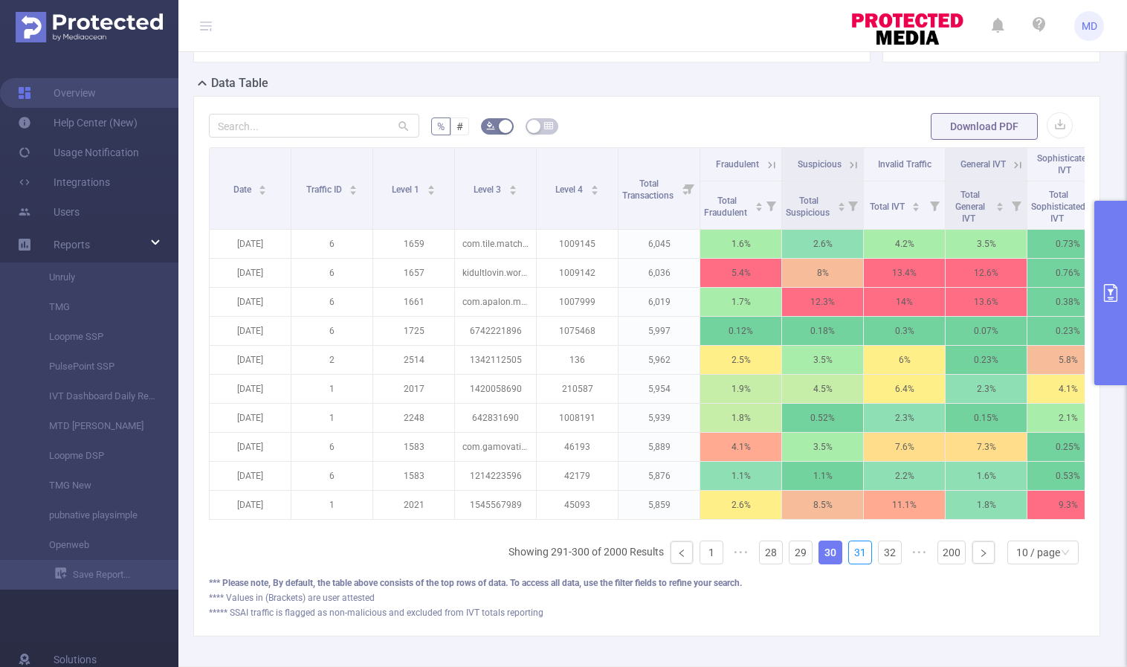
click at [852, 563] on link "31" at bounding box center [860, 552] width 22 height 22
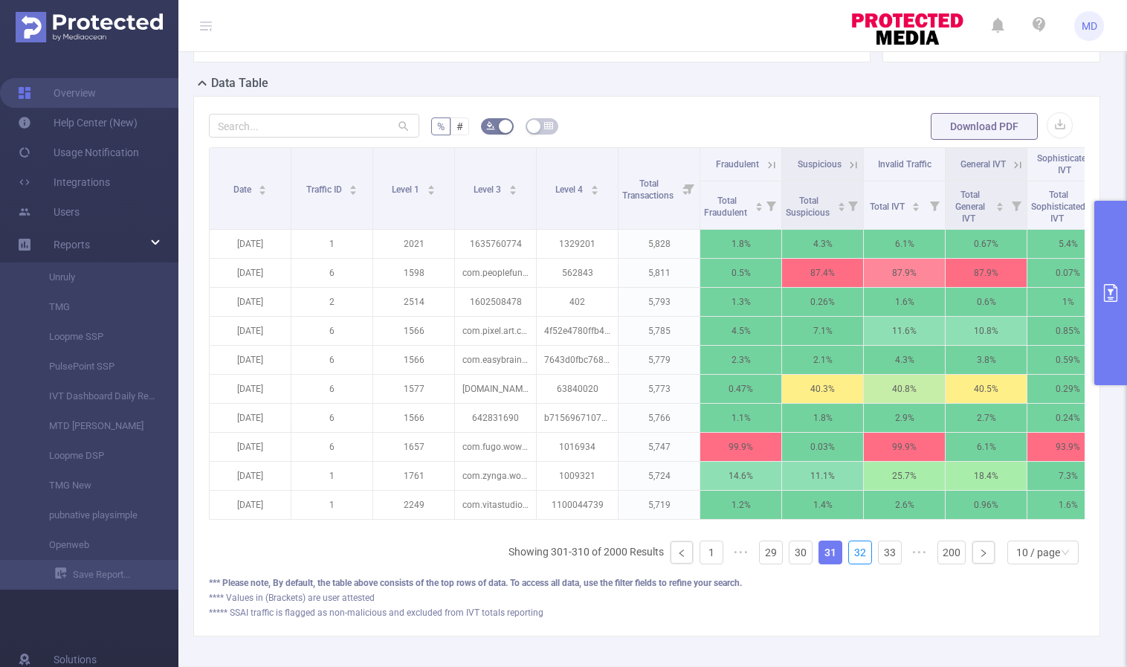
click at [852, 563] on link "32" at bounding box center [860, 552] width 22 height 22
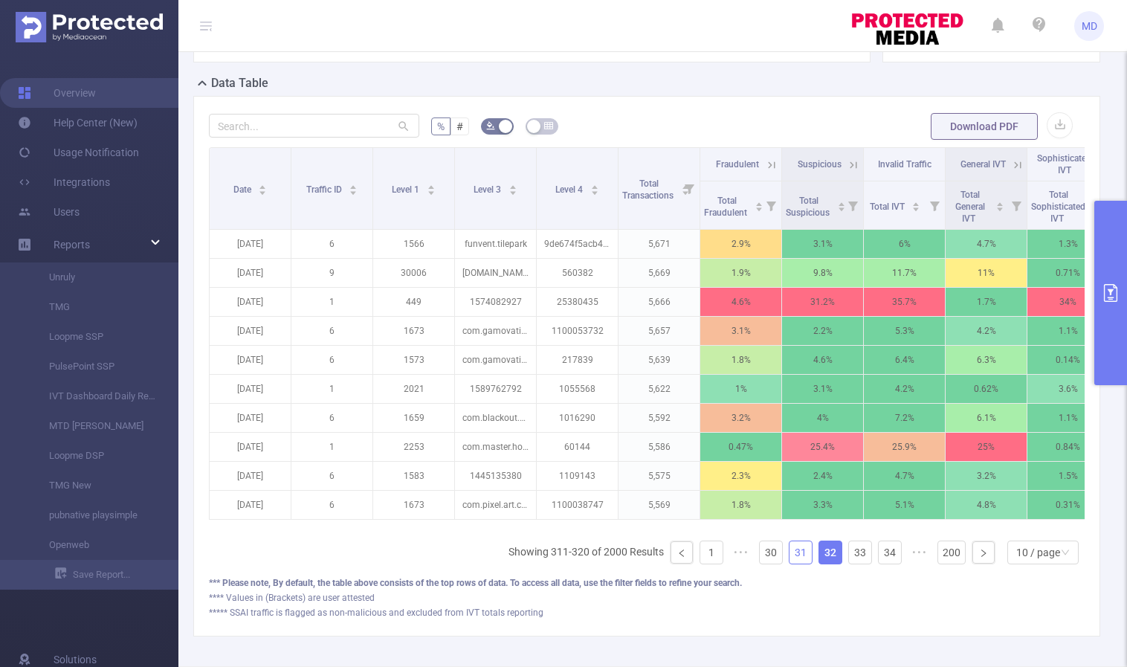
click at [789, 563] on link "31" at bounding box center [800, 552] width 22 height 22
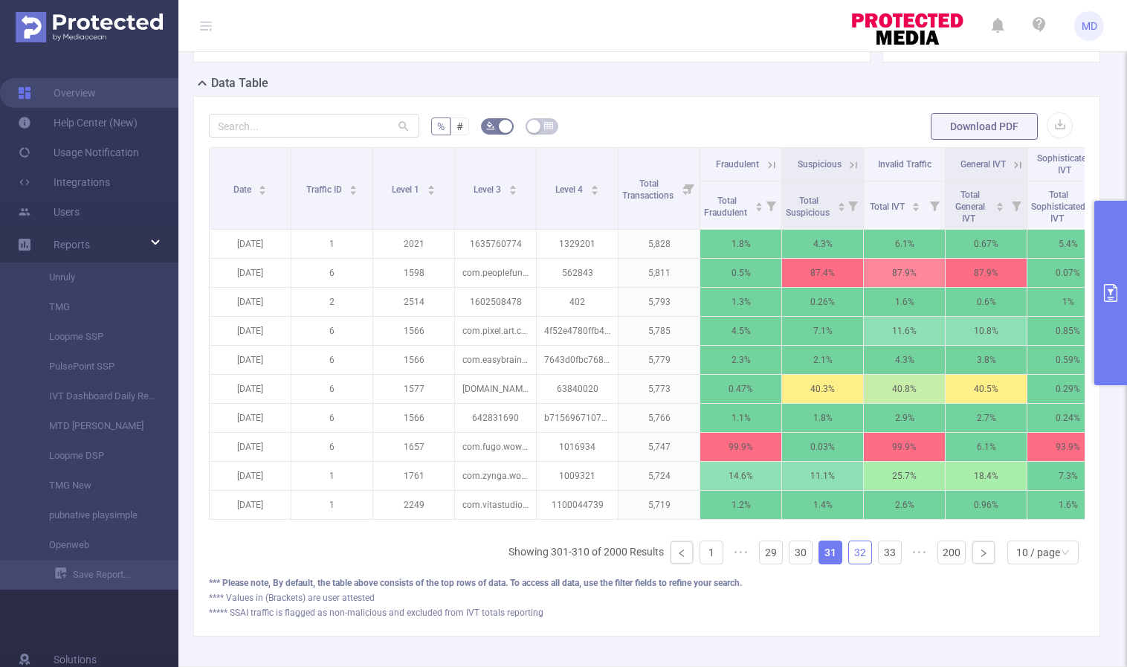
click at [857, 563] on link "32" at bounding box center [860, 552] width 22 height 22
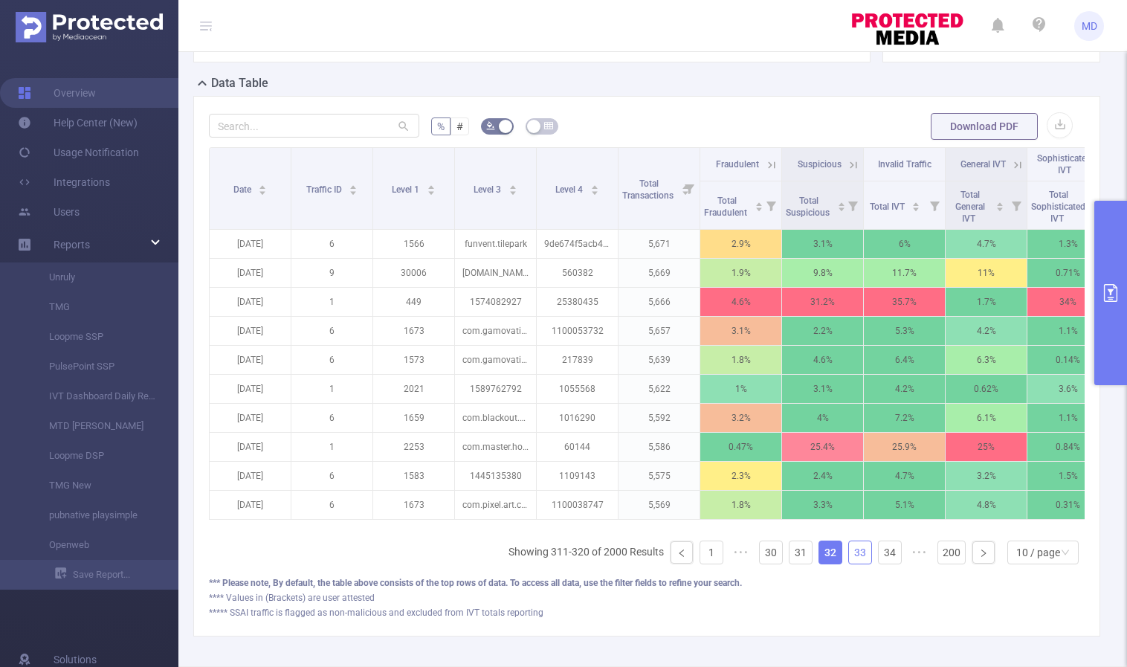
click at [856, 563] on link "33" at bounding box center [860, 552] width 22 height 22
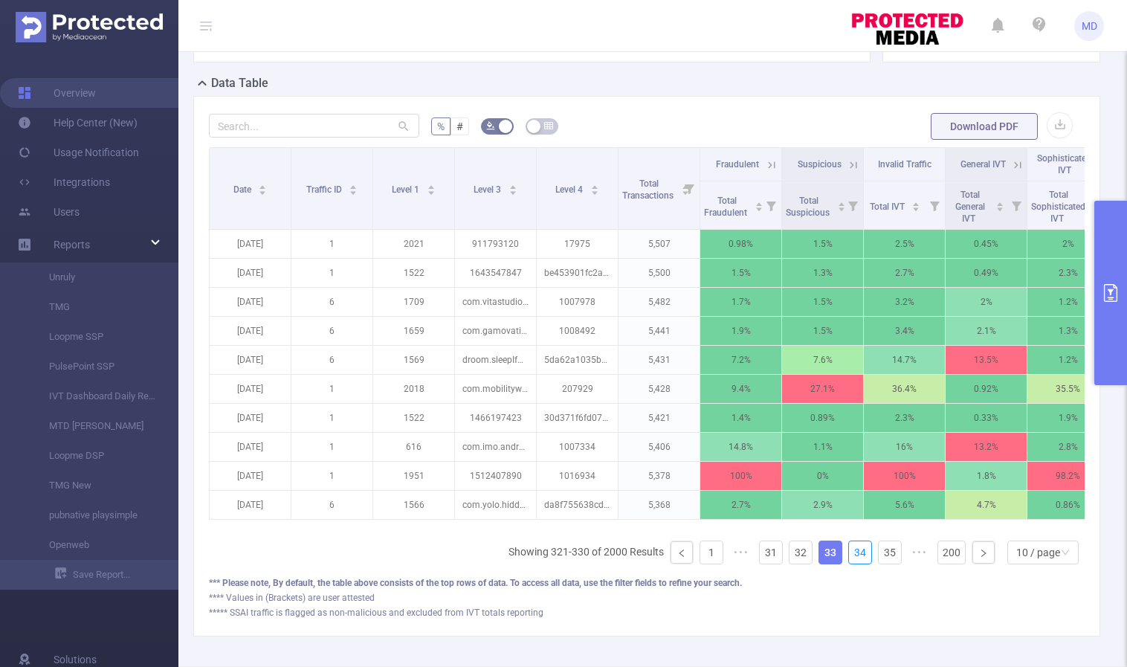
click at [856, 563] on link "34" at bounding box center [860, 552] width 22 height 22
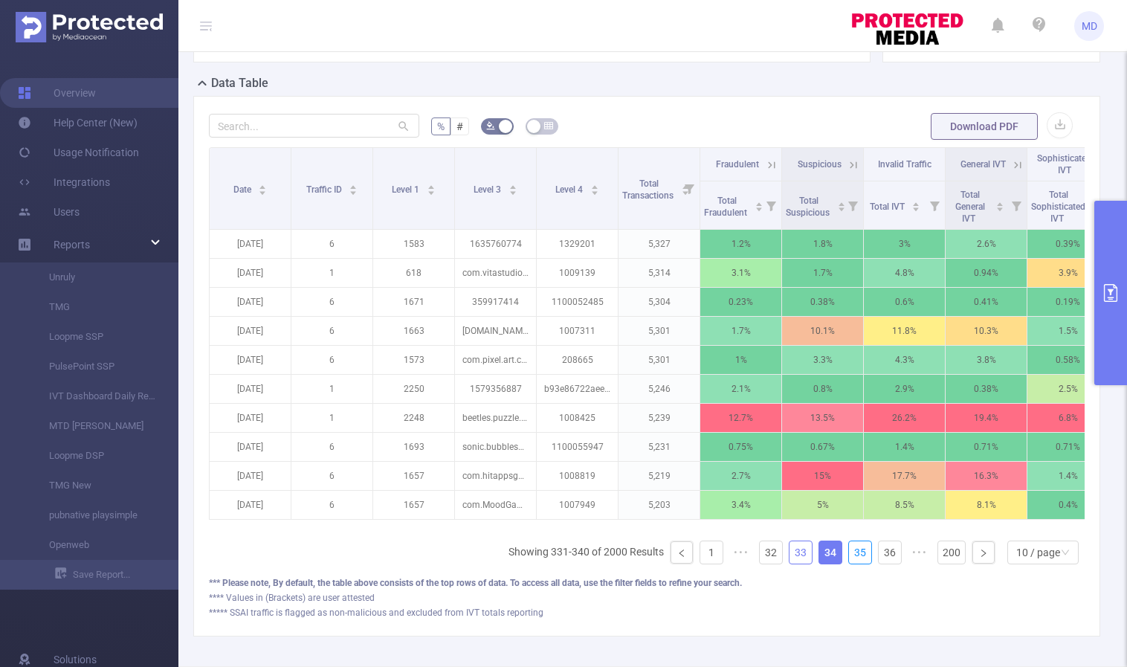
click at [856, 563] on link "35" at bounding box center [860, 552] width 22 height 22
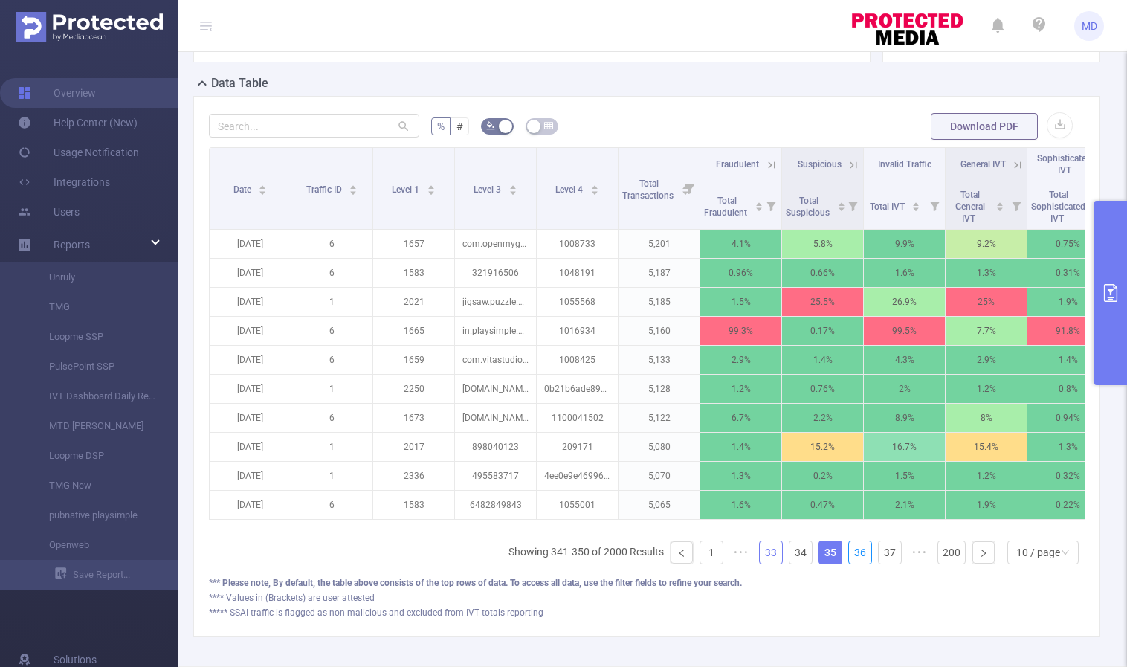
click at [856, 563] on link "36" at bounding box center [860, 552] width 22 height 22
